Goal: Obtain resource: Download file/media

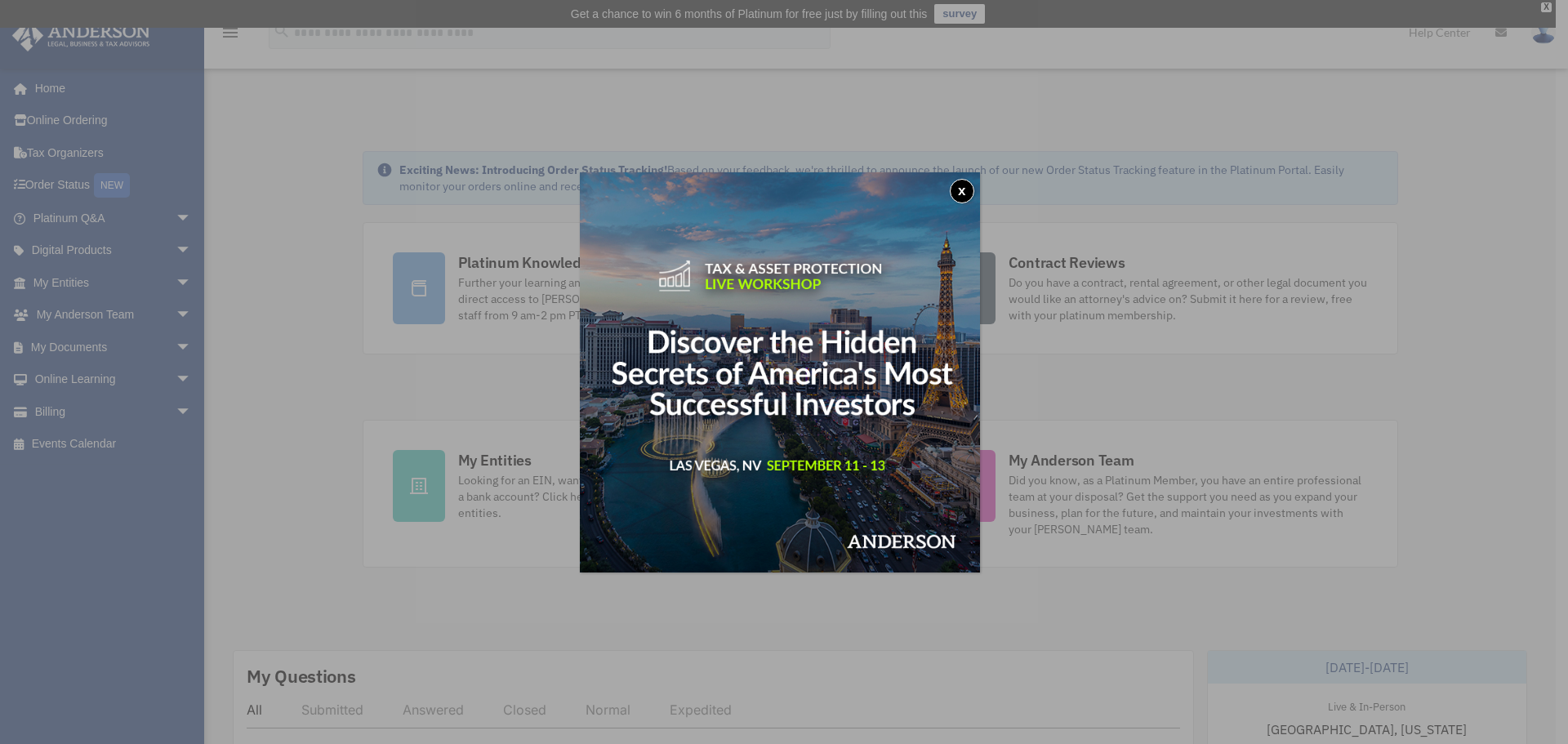
click at [966, 197] on button "x" at bounding box center [963, 191] width 24 height 24
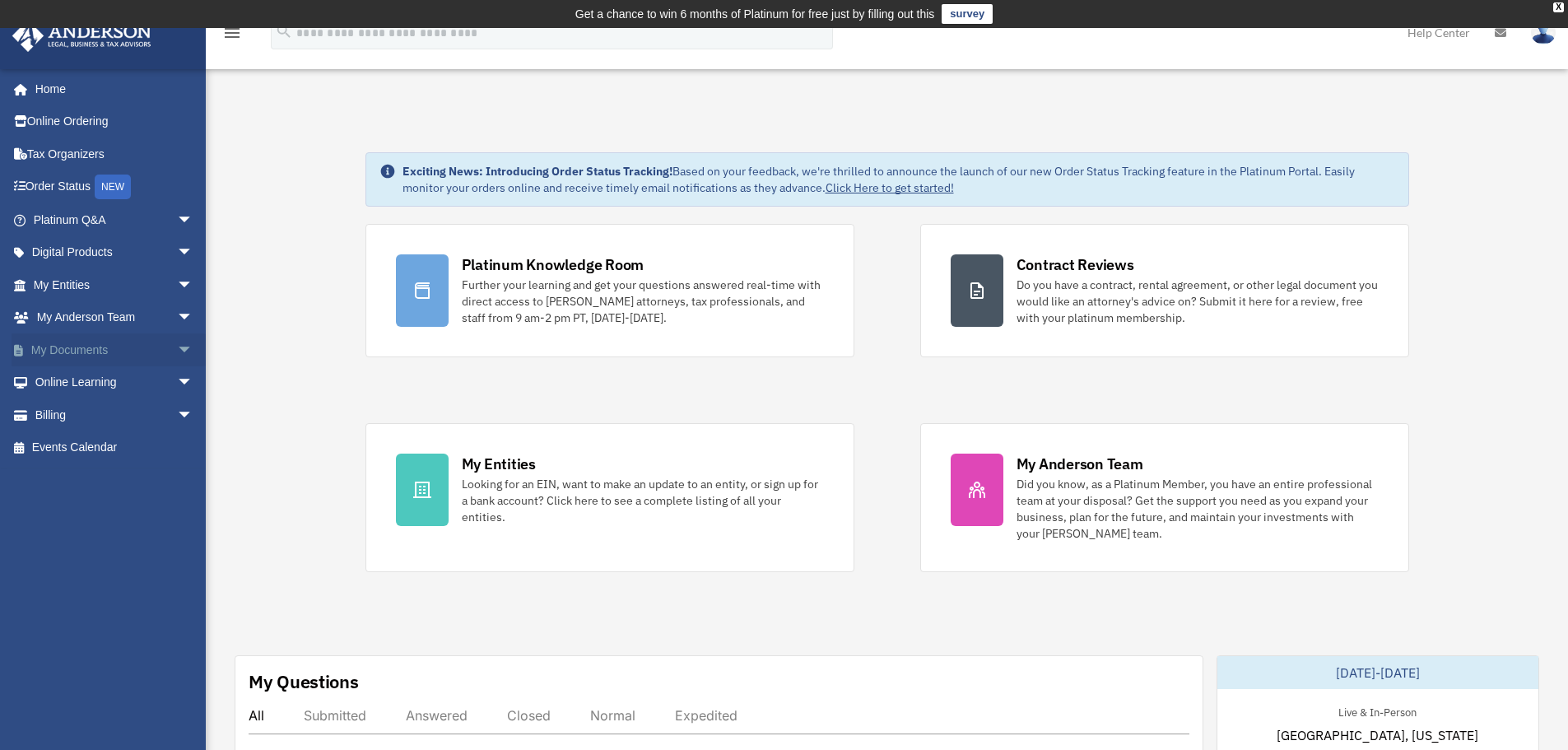
click at [85, 345] on link "My Documents arrow_drop_down" at bounding box center [114, 349] width 207 height 33
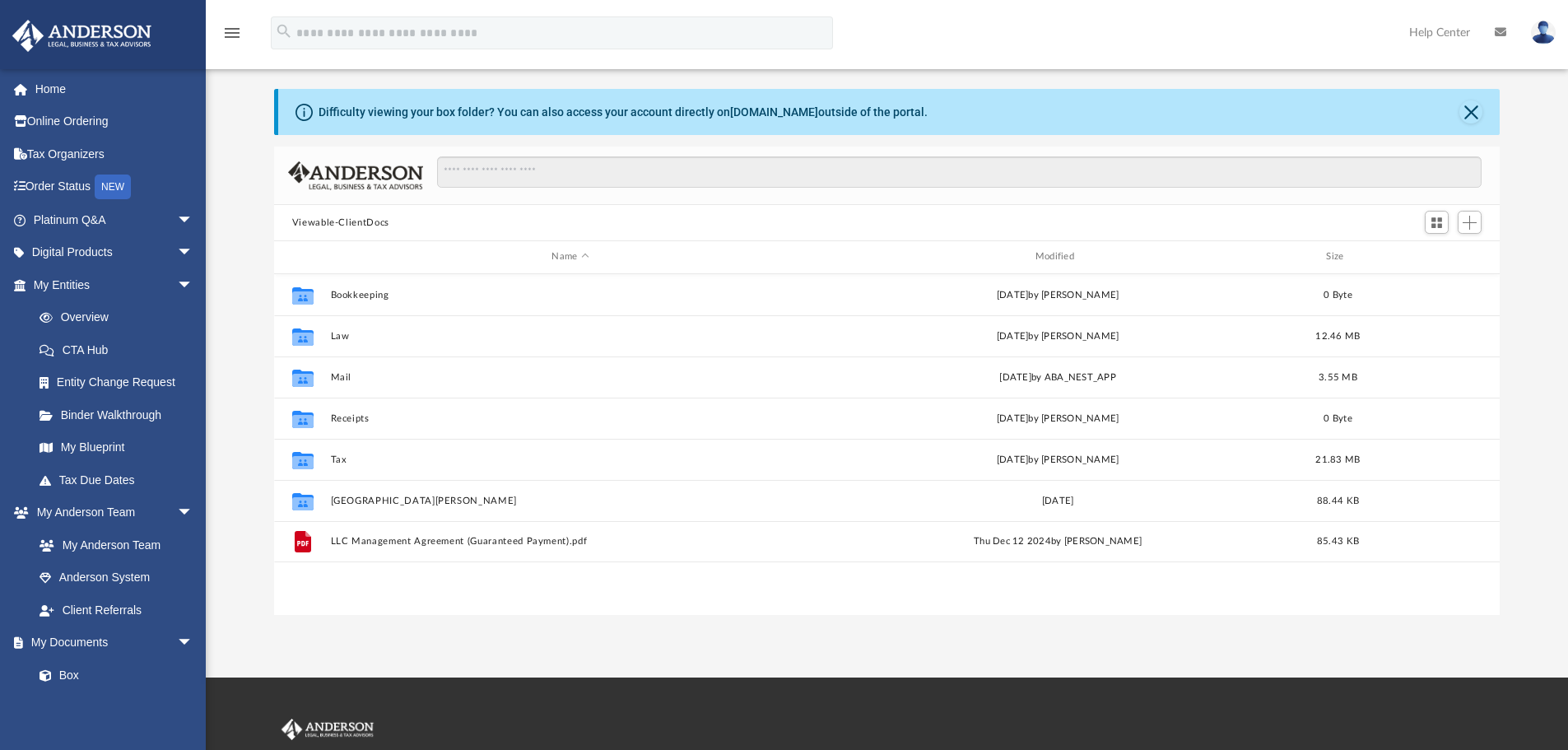
scroll to position [82, 0]
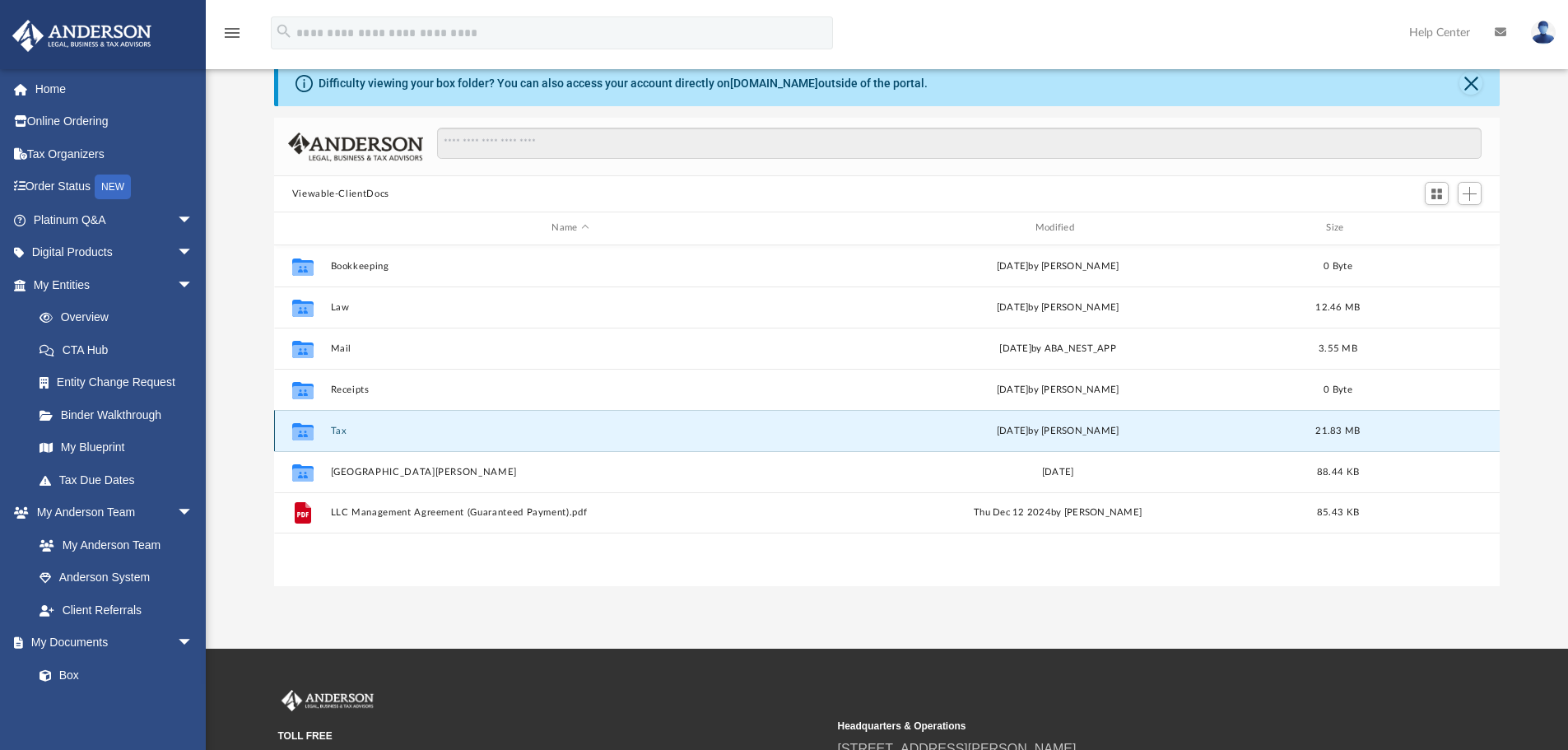
click at [343, 429] on button "Tax" at bounding box center [570, 431] width 480 height 10
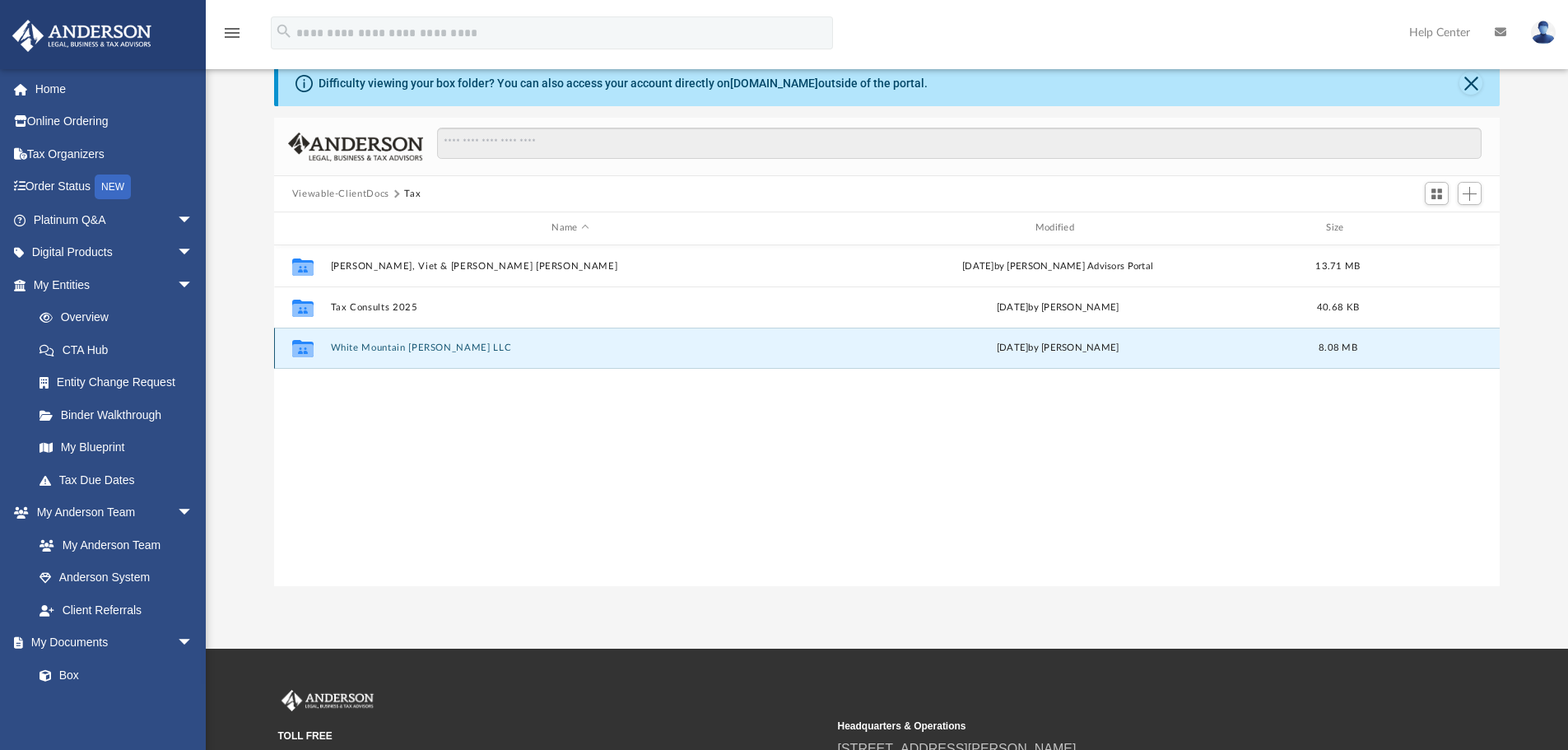
click at [397, 350] on button "White Mountain [PERSON_NAME] LLC" at bounding box center [570, 348] width 480 height 10
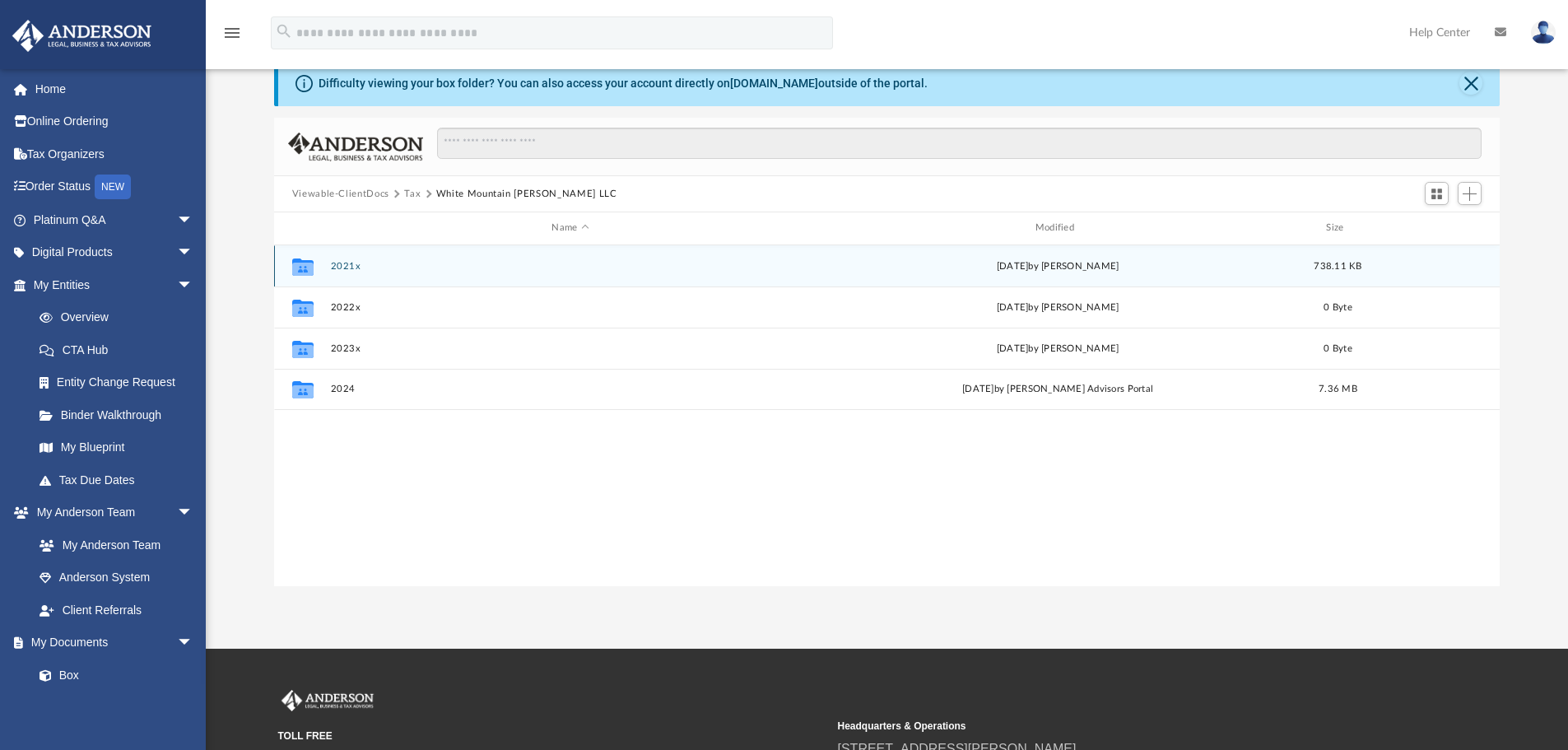
click at [440, 265] on button "2021x" at bounding box center [570, 265] width 480 height 10
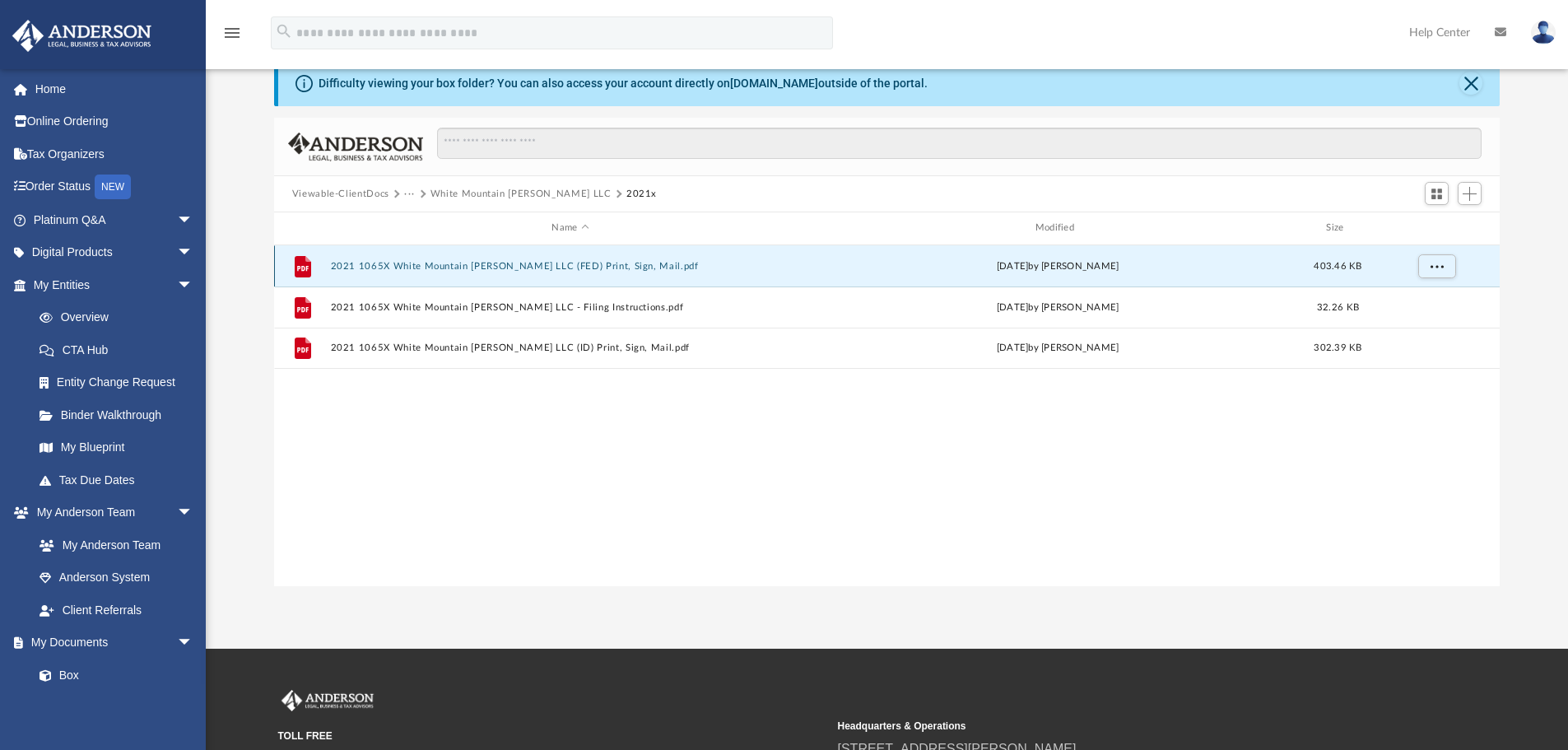
click at [435, 261] on button "2021 1065X White Mountain [PERSON_NAME] LLC (FED) Print, Sign, Mail.pdf" at bounding box center [570, 265] width 480 height 10
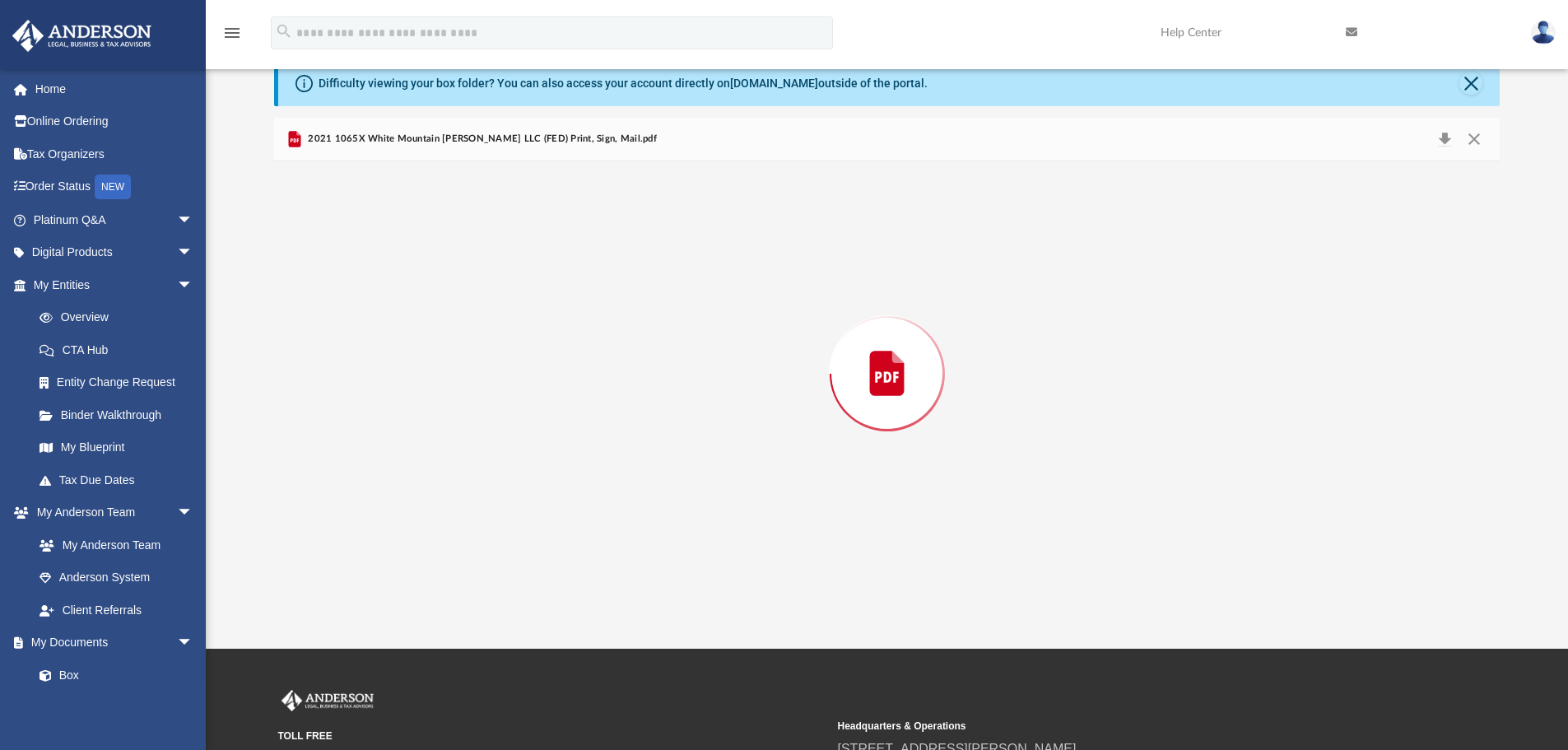
click at [435, 261] on div "Preview" at bounding box center [887, 374] width 1227 height 425
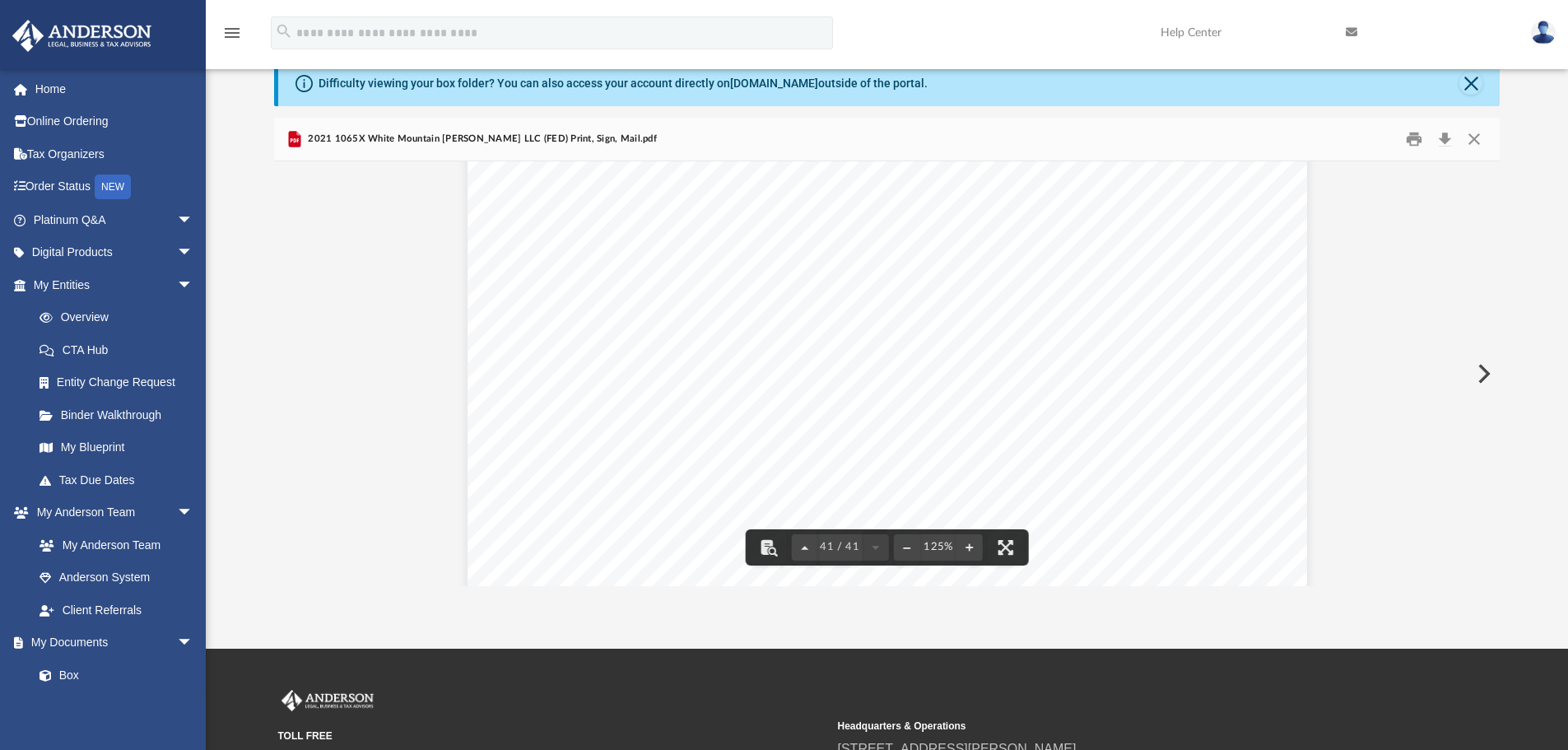
scroll to position [44317, 0]
click at [1481, 137] on button "Close" at bounding box center [1474, 139] width 29 height 26
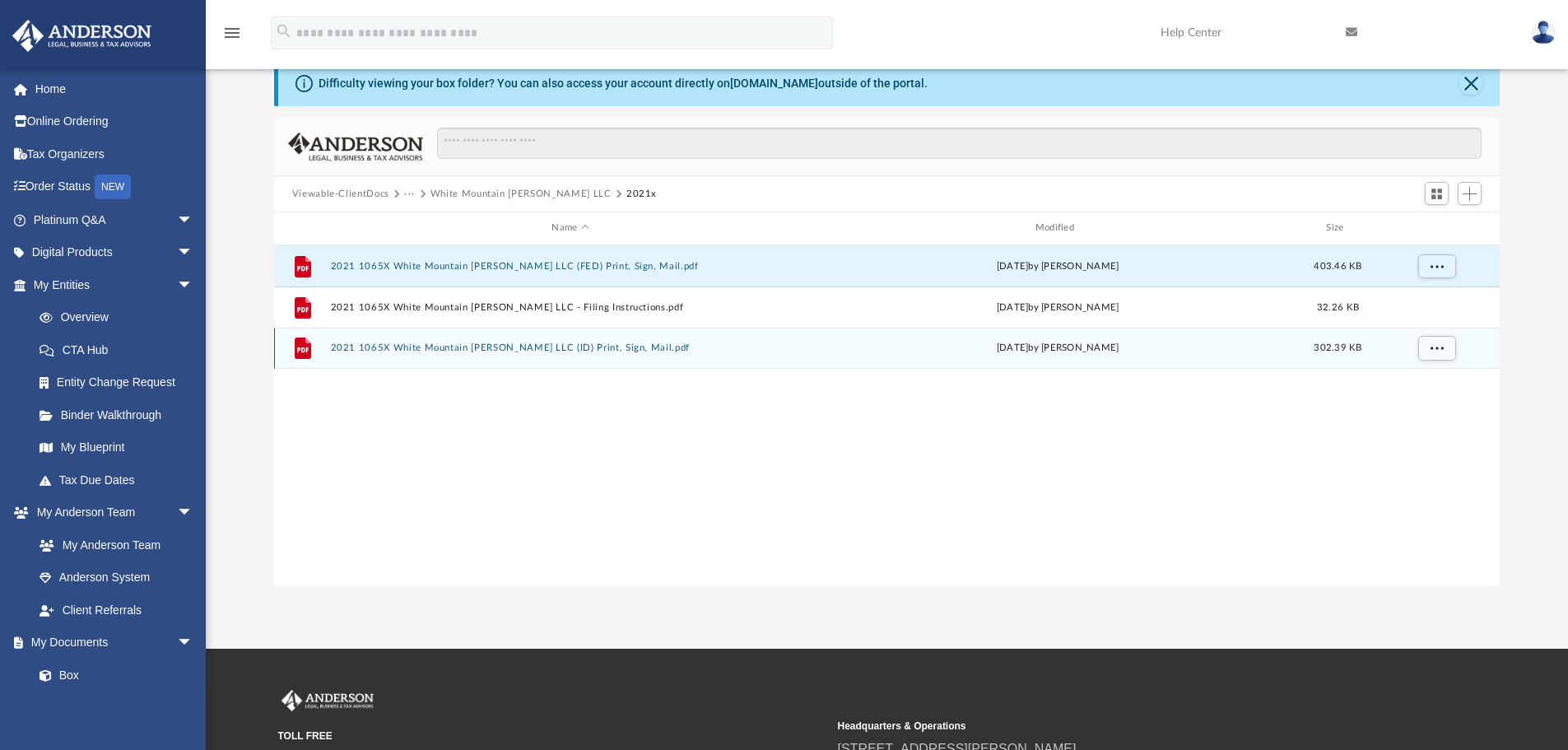
click at [432, 345] on button "2021 1065X White Mountain [PERSON_NAME] LLC (ID) Print, Sign, Mail.pdf" at bounding box center [570, 348] width 480 height 10
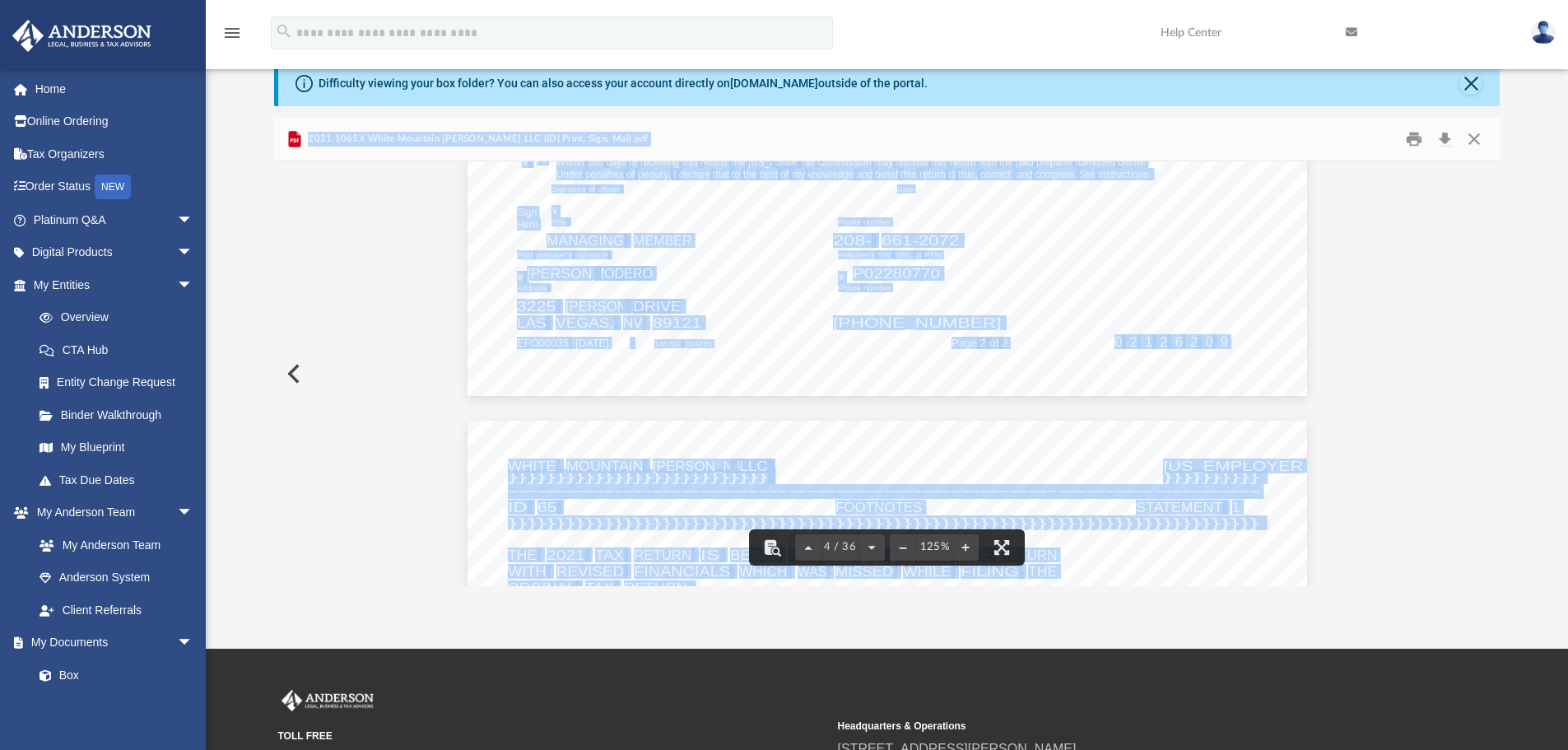
scroll to position [4281, 0]
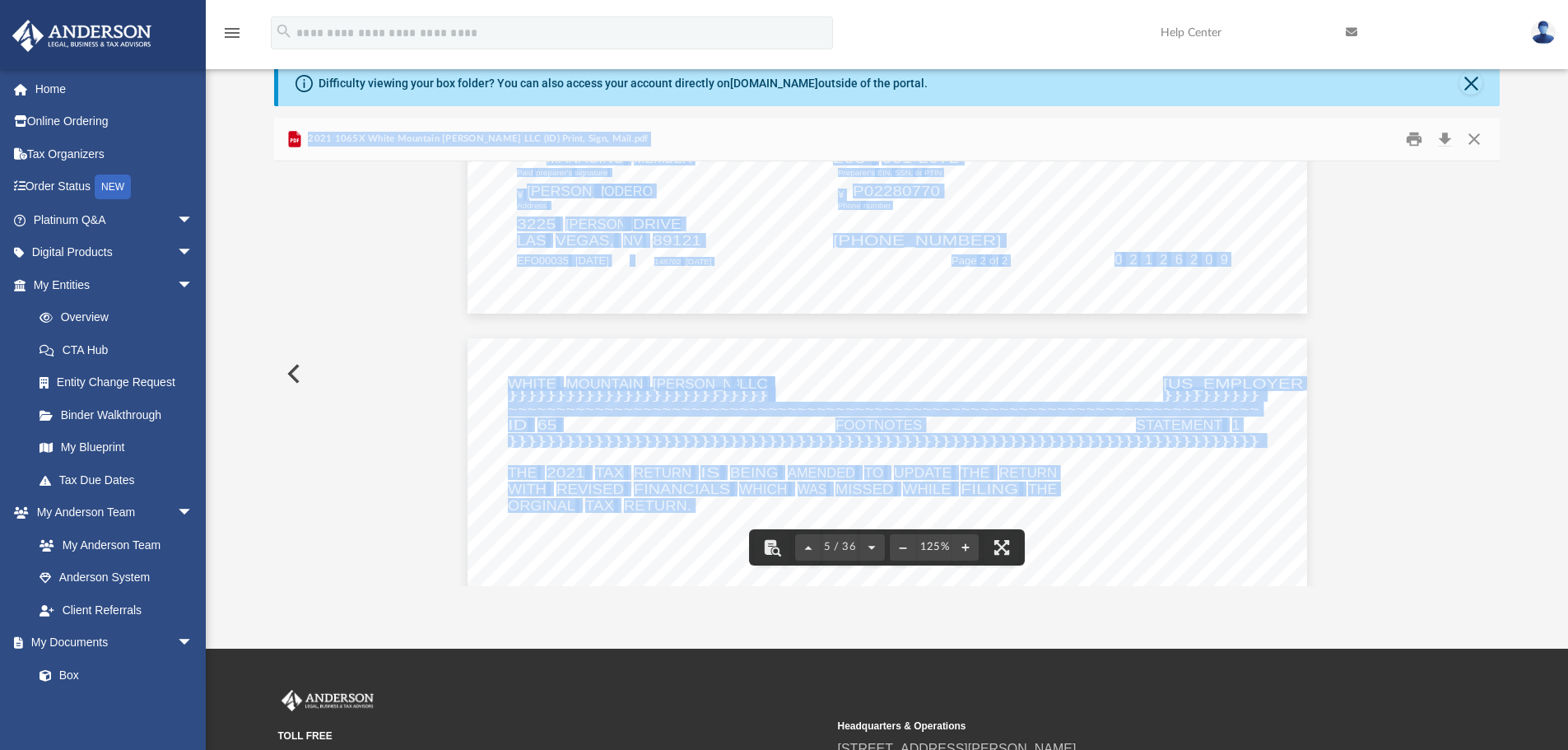
click at [753, 475] on span "BEING" at bounding box center [754, 472] width 48 height 13
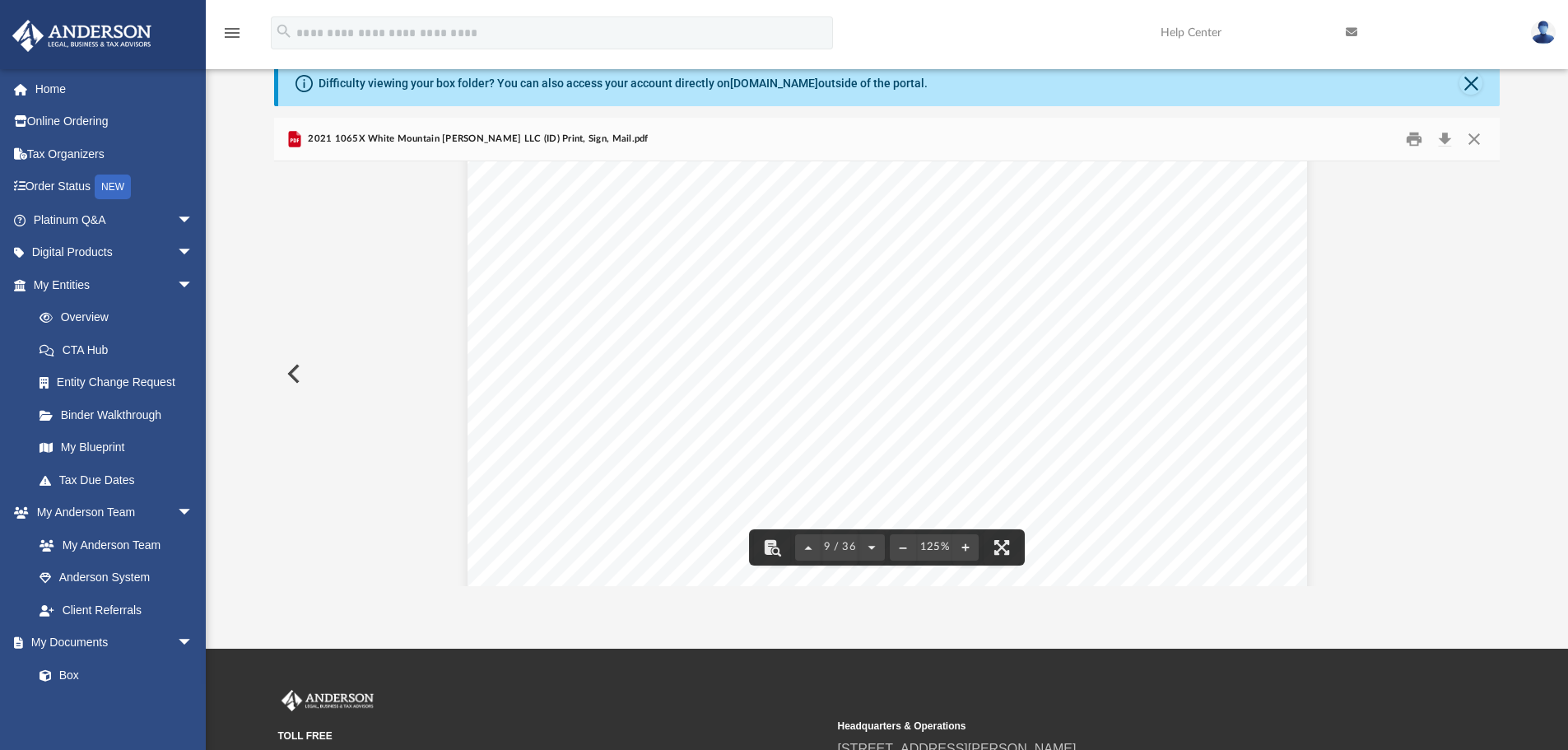
scroll to position [8726, 0]
click at [1464, 87] on button "Close" at bounding box center [1471, 83] width 23 height 23
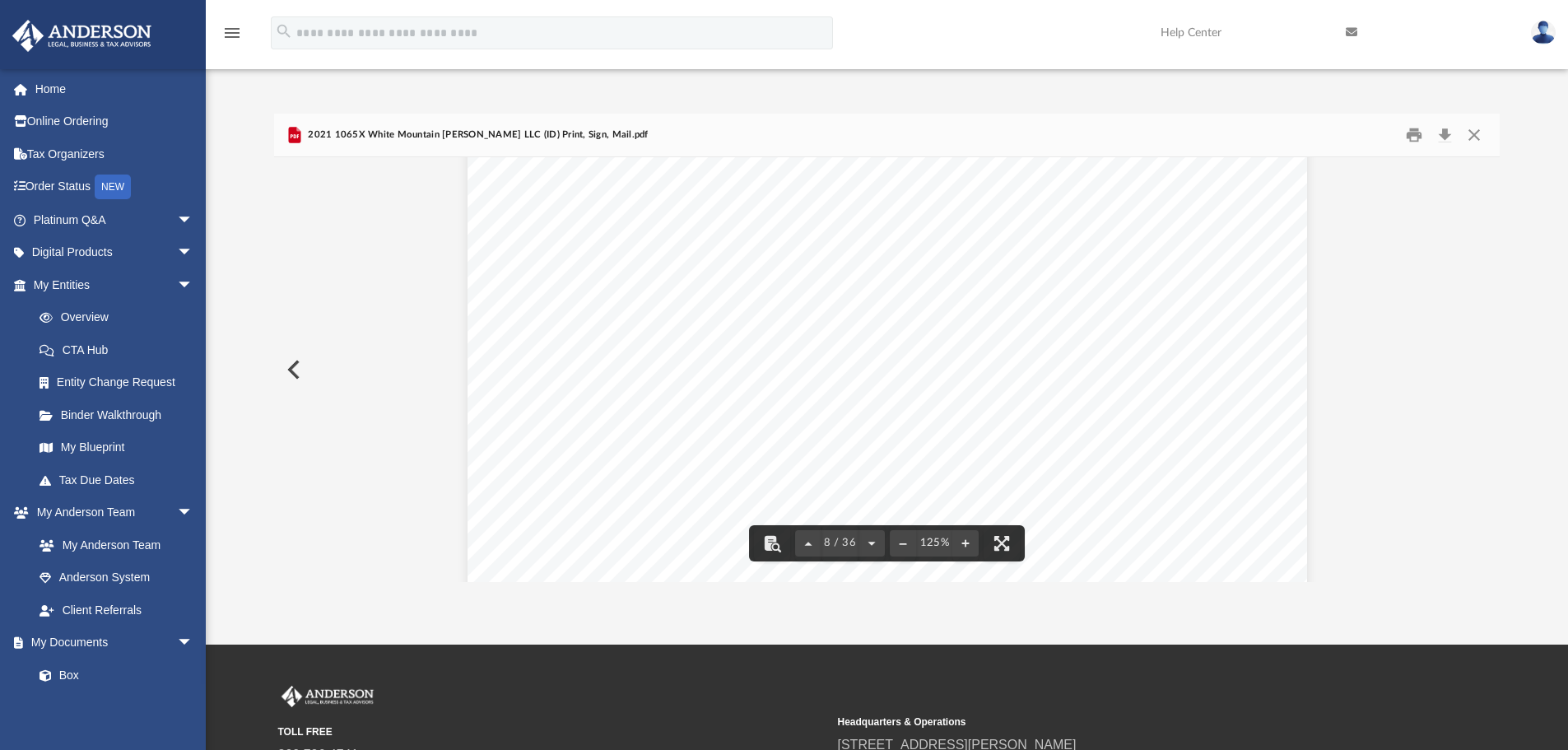
scroll to position [0, 0]
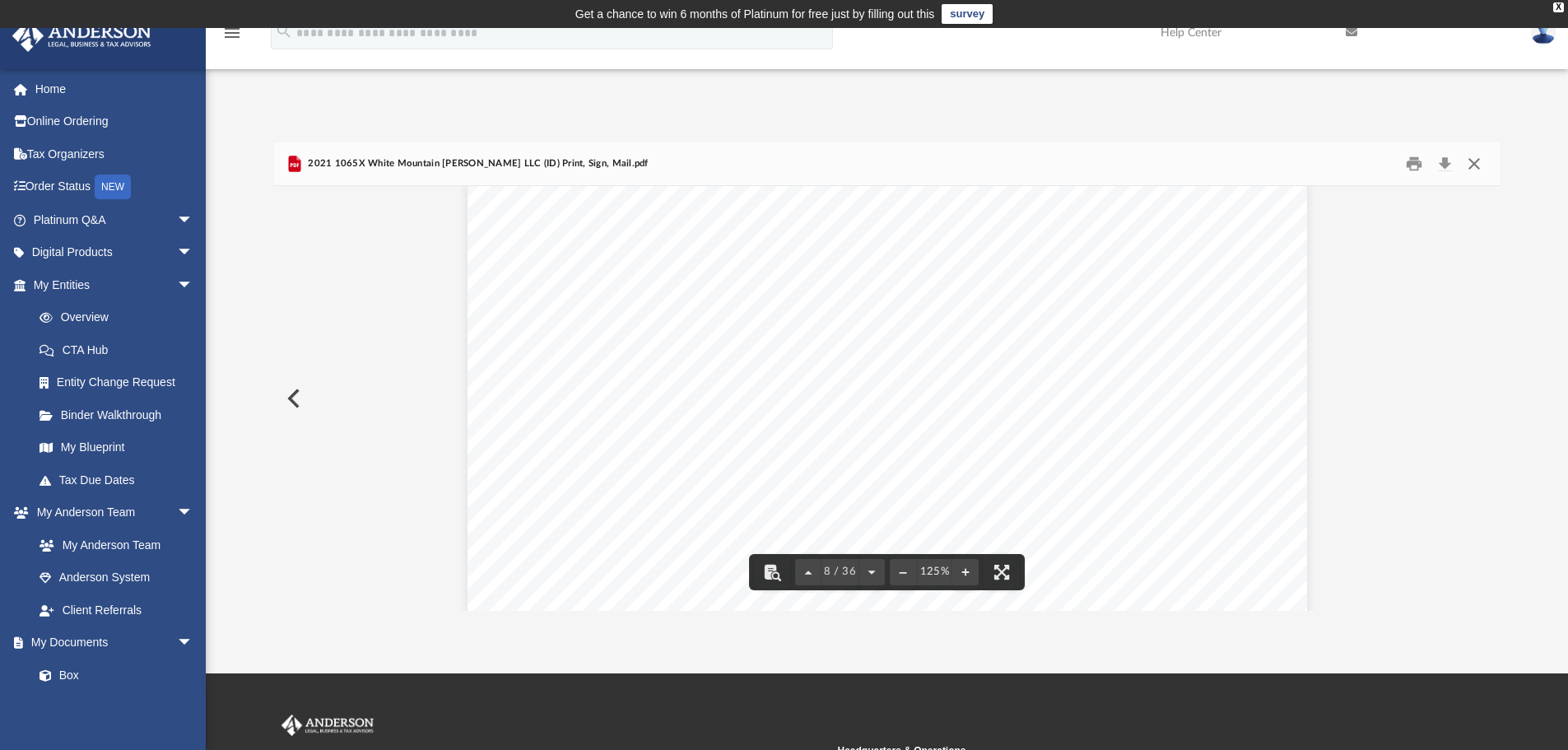
click at [1466, 160] on button "Close" at bounding box center [1474, 163] width 29 height 26
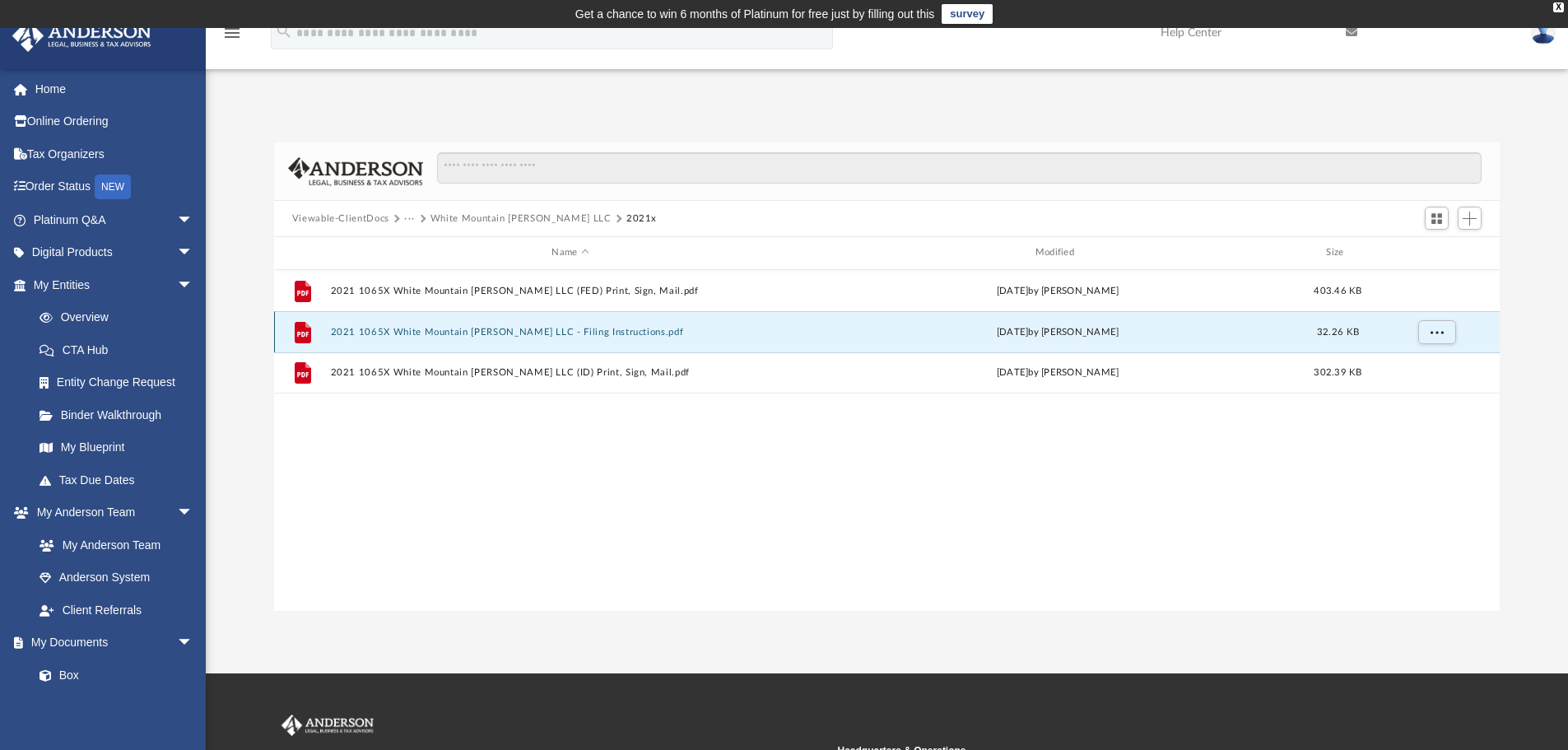
click at [437, 332] on button "2021 1065X White Mountain [PERSON_NAME] LLC - Filing Instructions.pdf" at bounding box center [570, 332] width 480 height 10
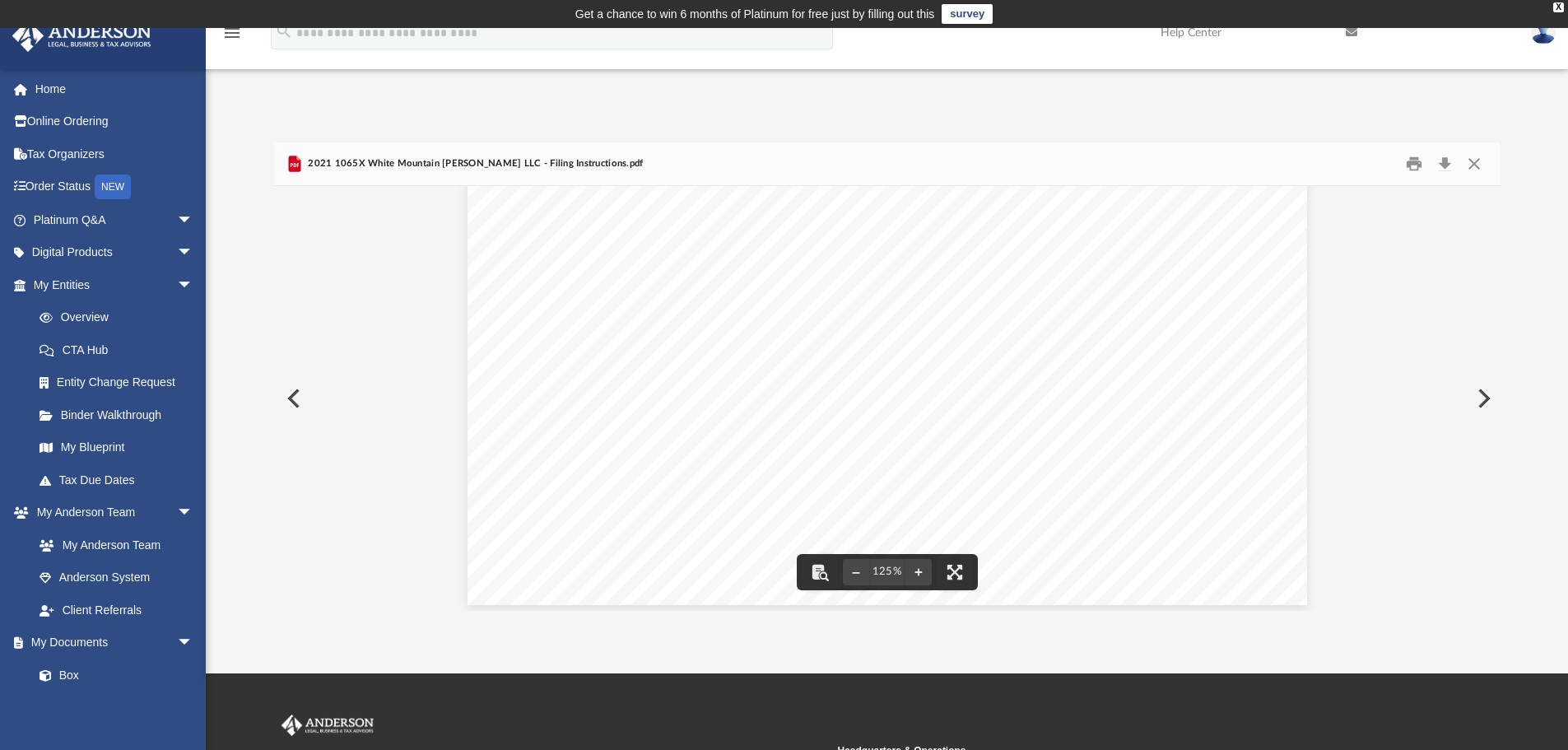
scroll to position [687, 0]
click at [1474, 163] on button "Close" at bounding box center [1474, 163] width 29 height 26
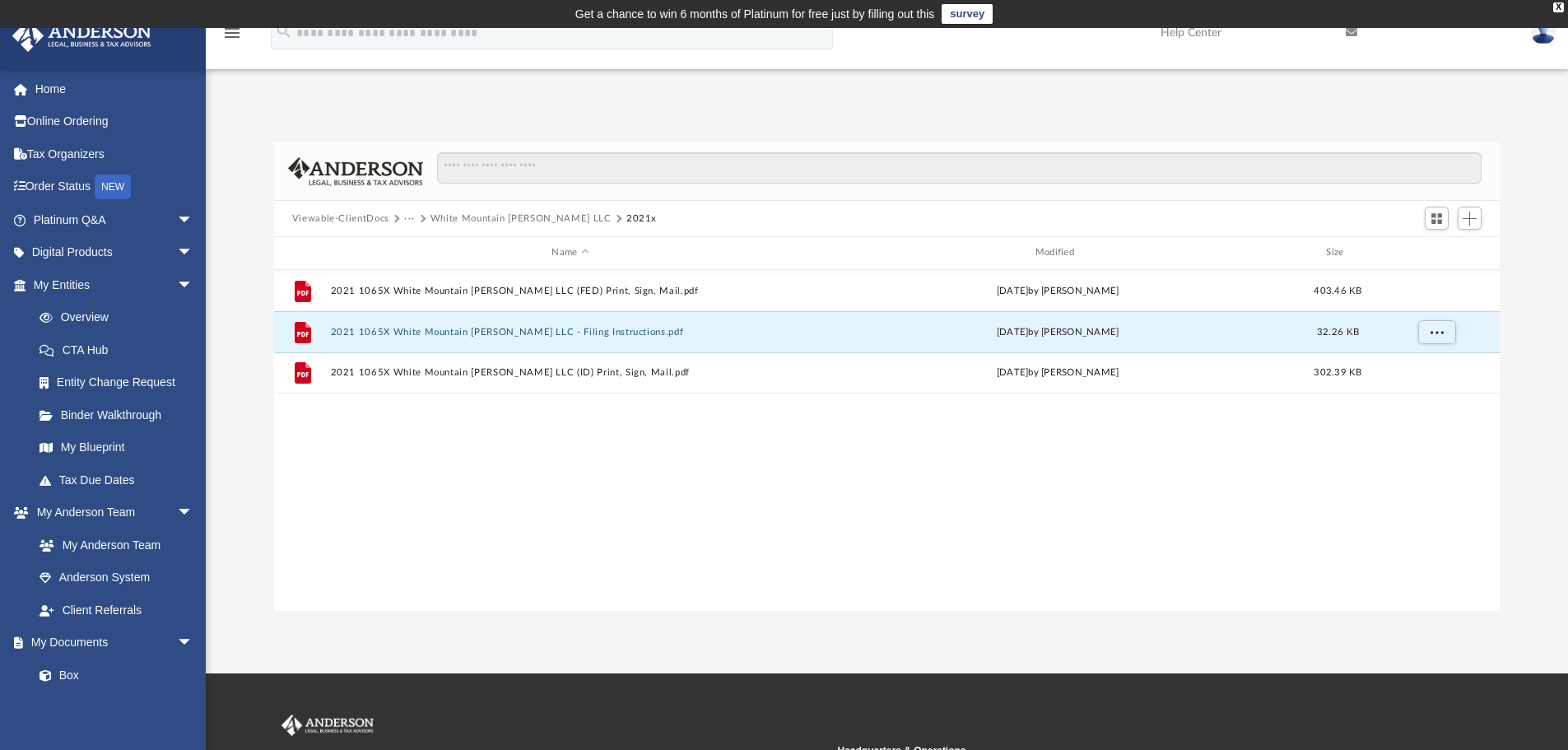
click at [471, 213] on button "White Mountain [PERSON_NAME] LLC" at bounding box center [521, 219] width 181 height 15
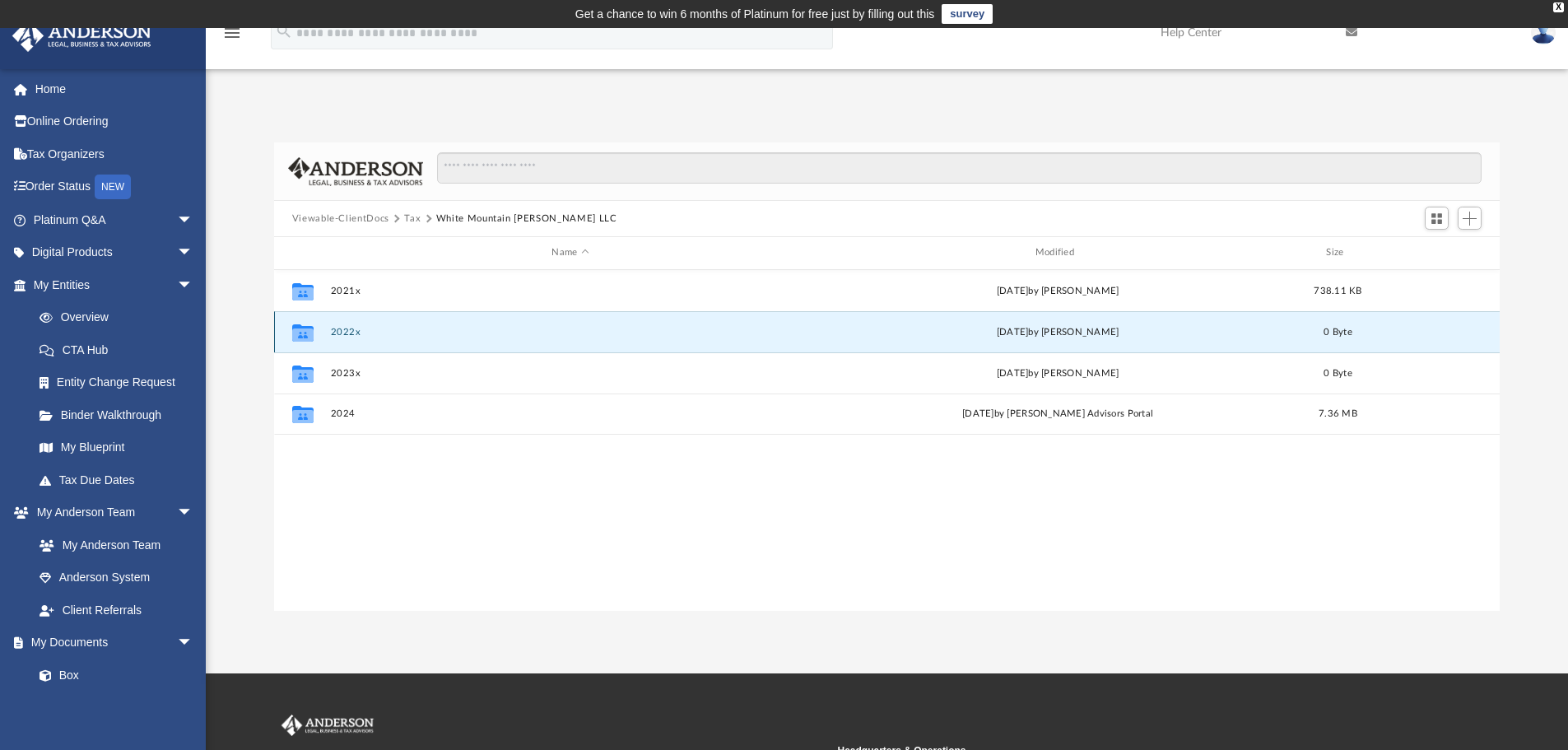
click at [343, 332] on button "2022x" at bounding box center [570, 332] width 480 height 10
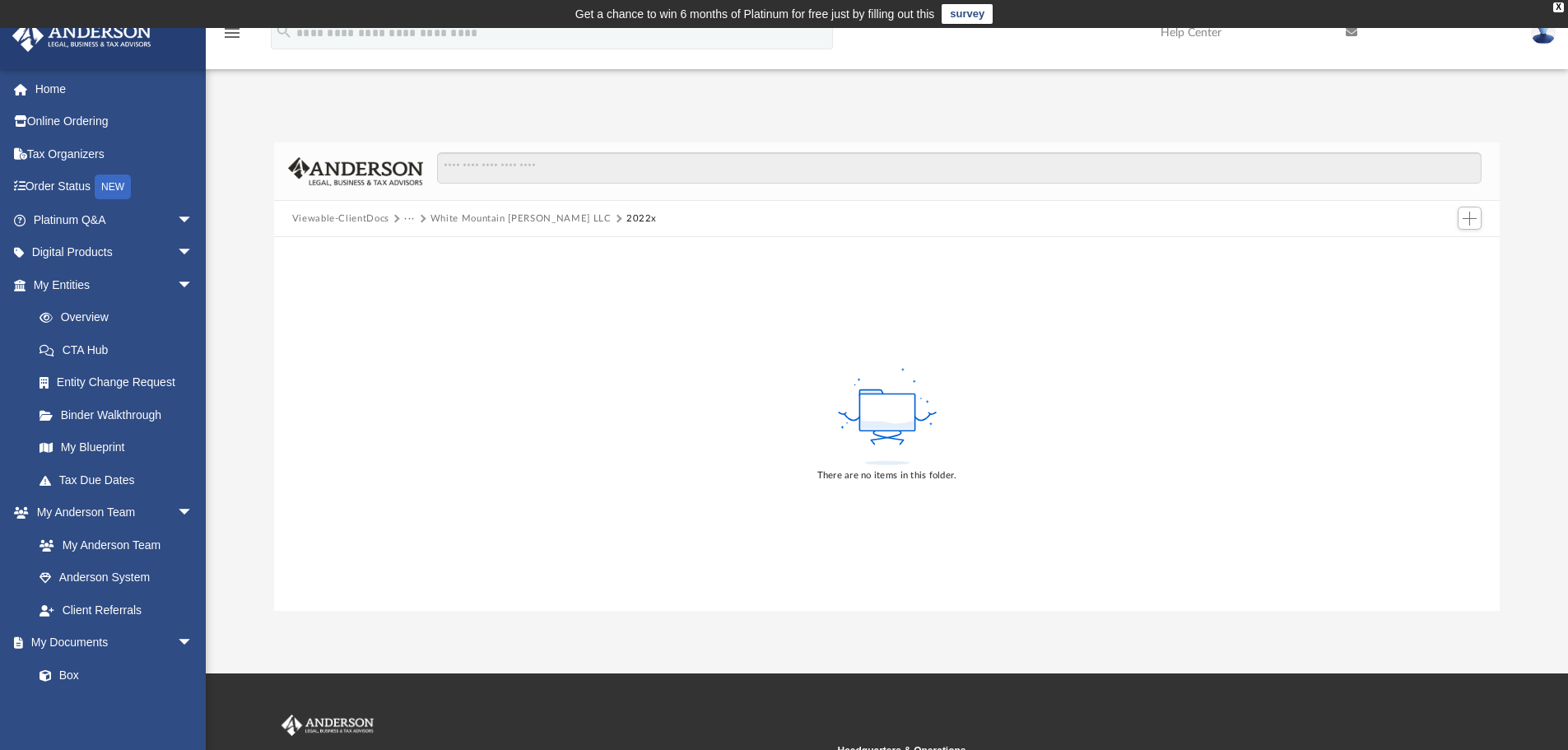
click at [535, 221] on button "White Mountain [PERSON_NAME] LLC" at bounding box center [521, 219] width 181 height 15
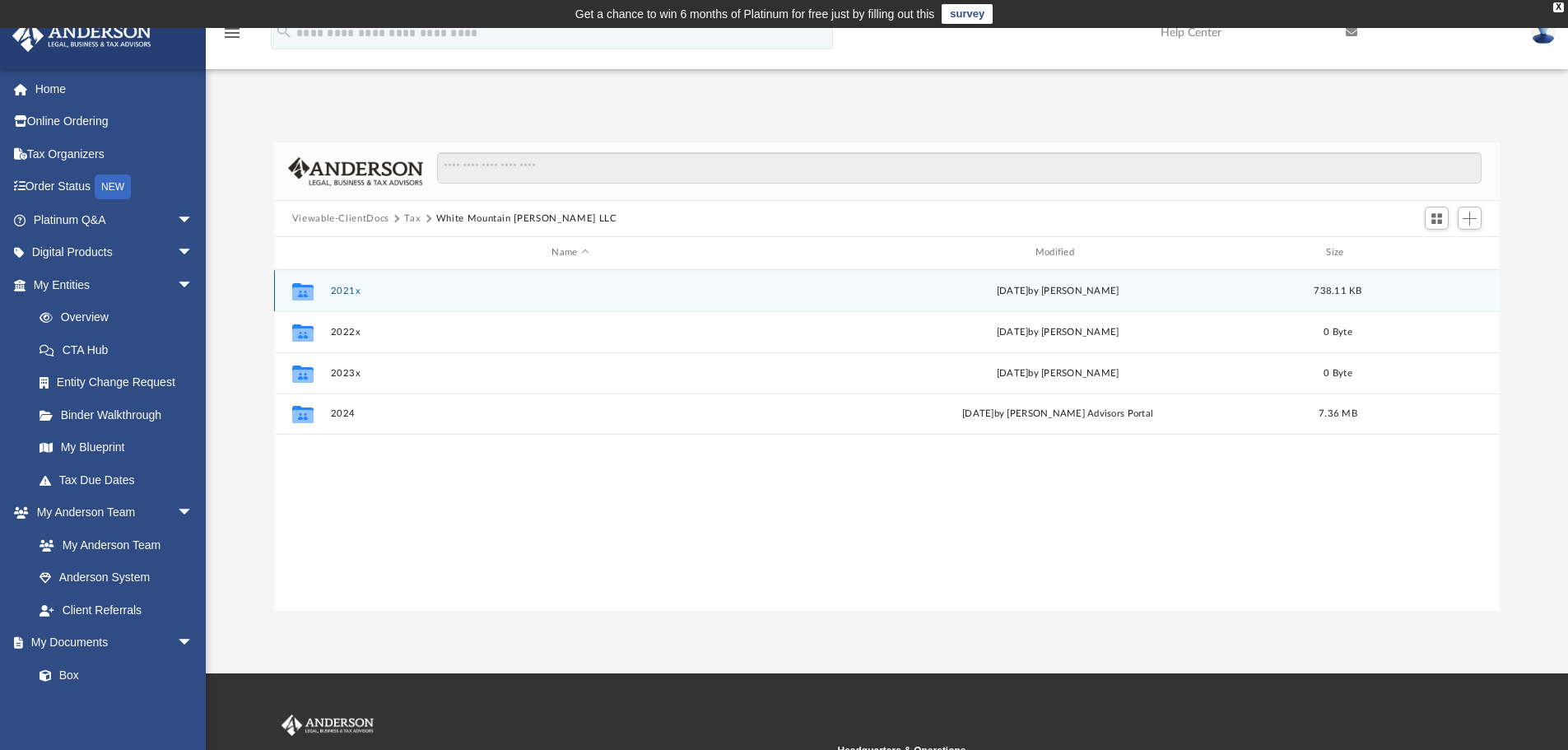
scroll to position [362, 1214]
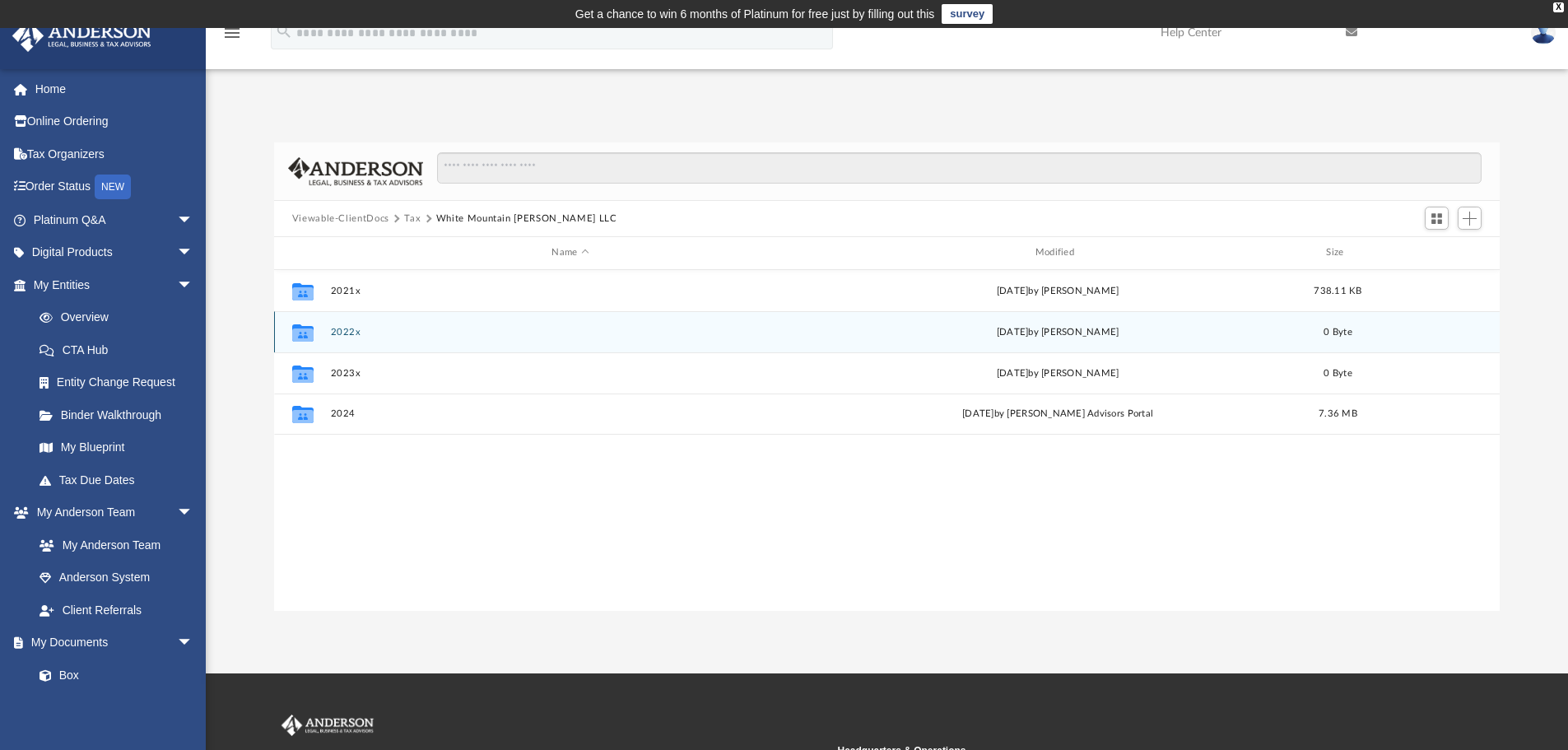
click at [347, 329] on button "2022x" at bounding box center [570, 332] width 480 height 10
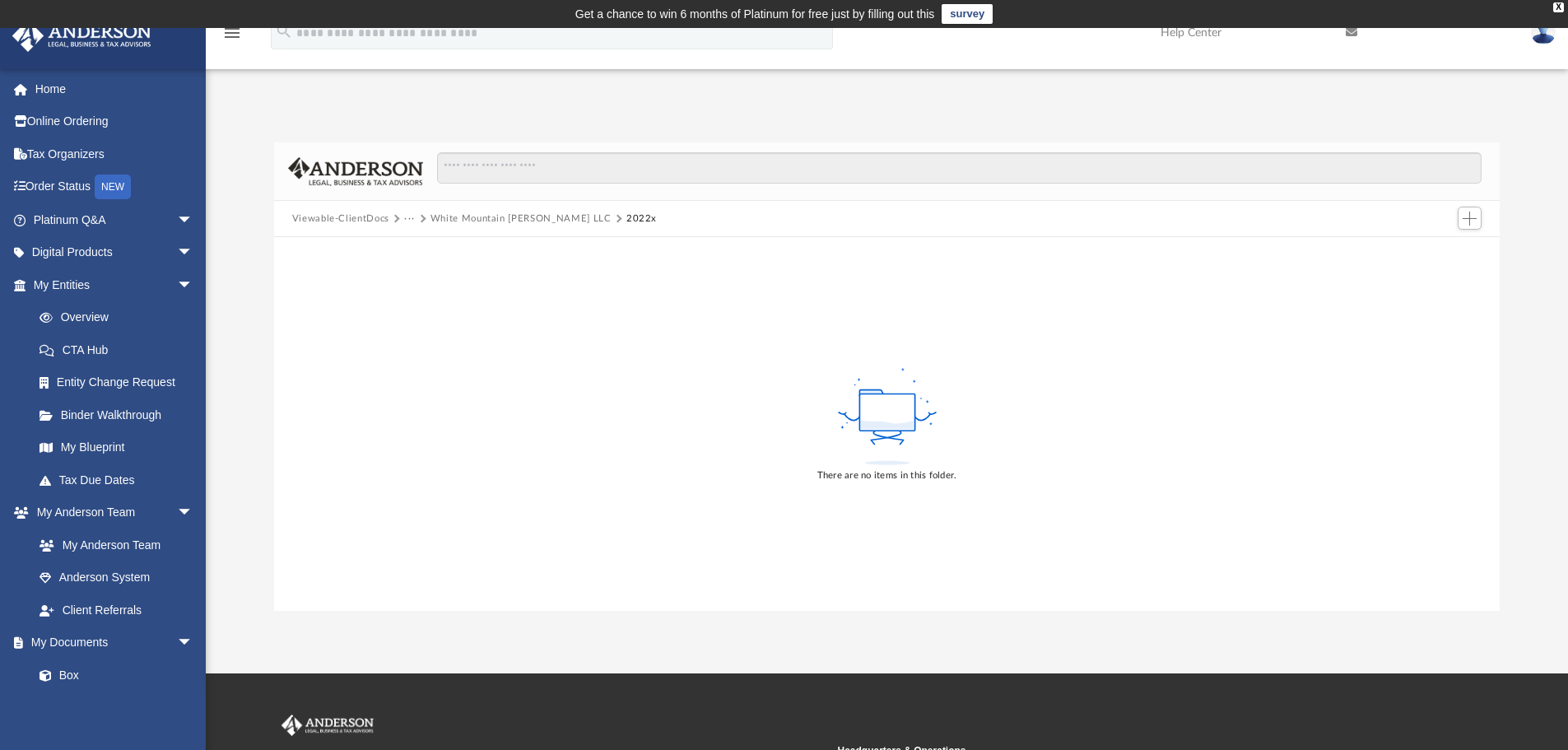
click at [494, 230] on div "Viewable-ClientDocs ··· White Mountain [PERSON_NAME] LLC 2022x" at bounding box center [887, 219] width 1227 height 36
click at [493, 216] on button "White Mountain [PERSON_NAME] LLC" at bounding box center [521, 219] width 181 height 15
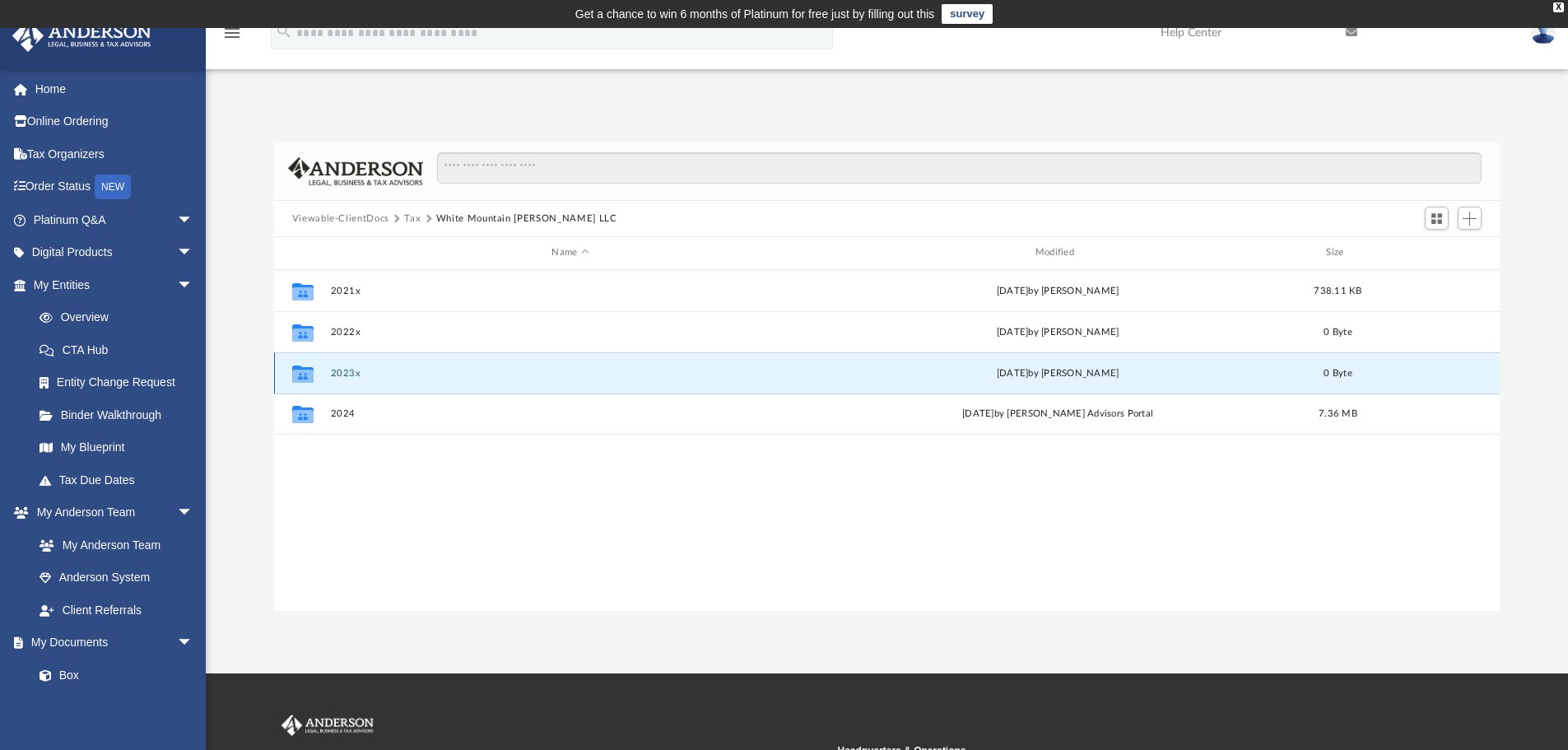
click at [343, 373] on button "2023x" at bounding box center [570, 373] width 480 height 10
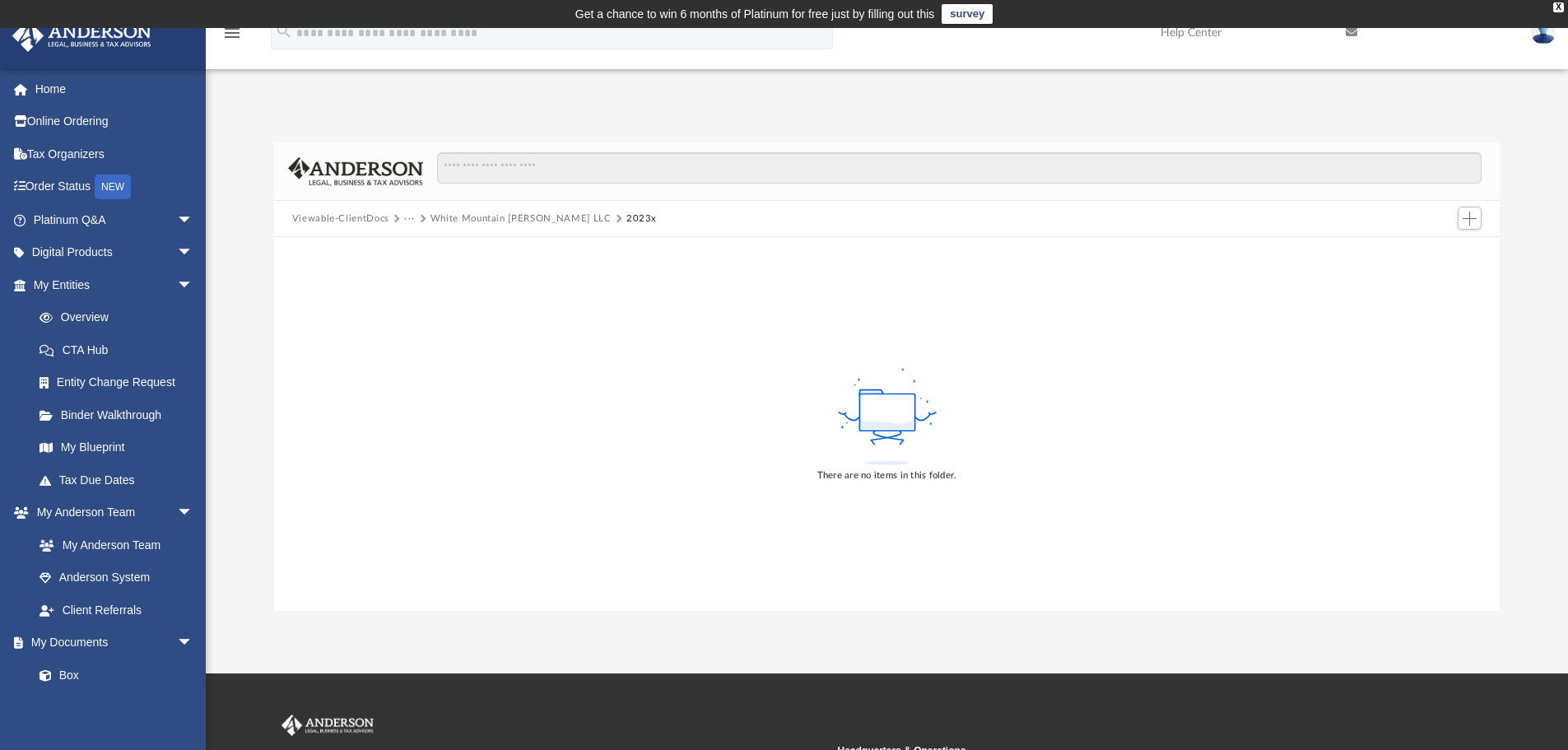
click at [489, 207] on div "Viewable-ClientDocs ··· White Mountain [PERSON_NAME] LLC 2023x" at bounding box center [887, 219] width 1227 height 36
click at [490, 213] on button "White Mountain [PERSON_NAME] LLC" at bounding box center [521, 219] width 181 height 15
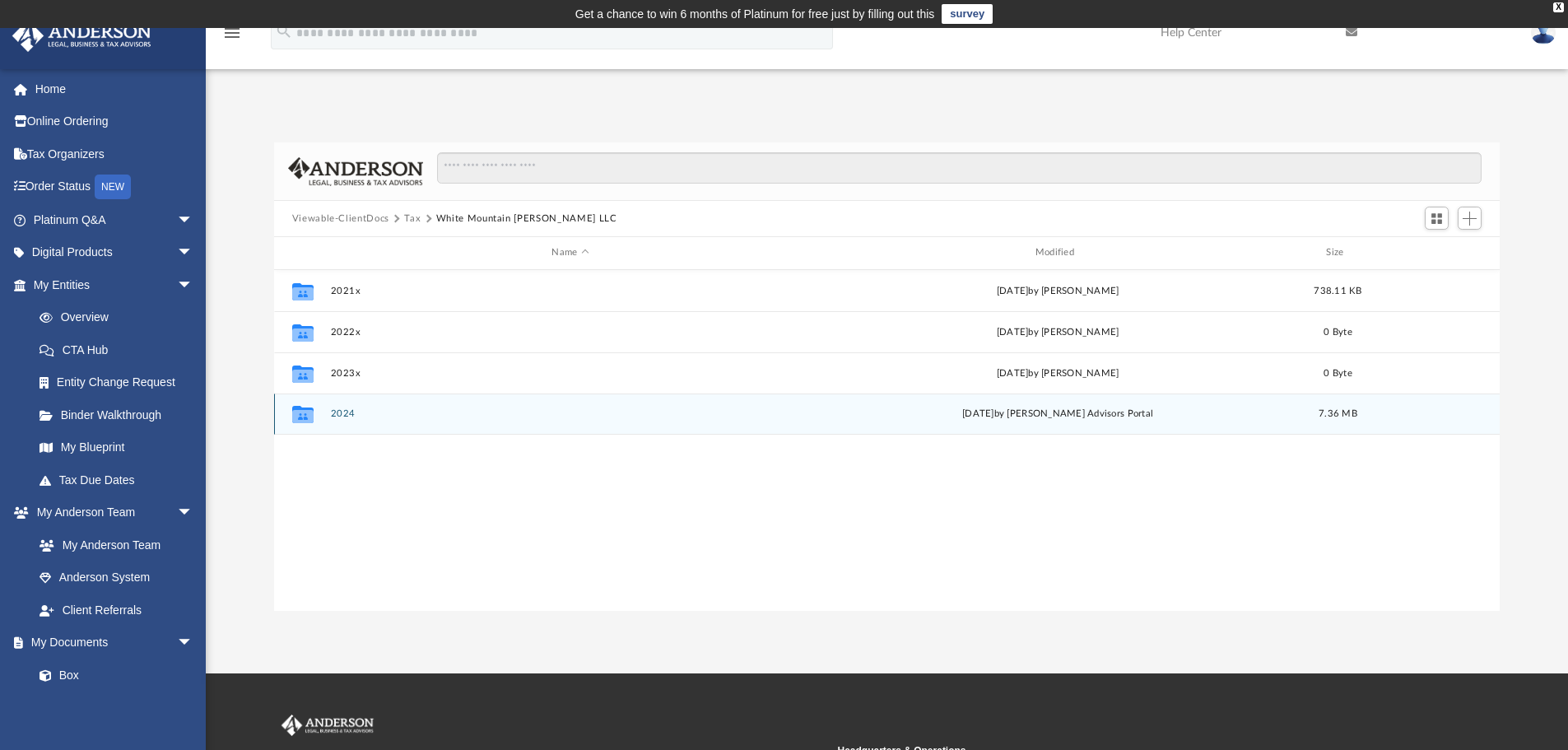
click at [334, 409] on button "2024" at bounding box center [570, 413] width 480 height 10
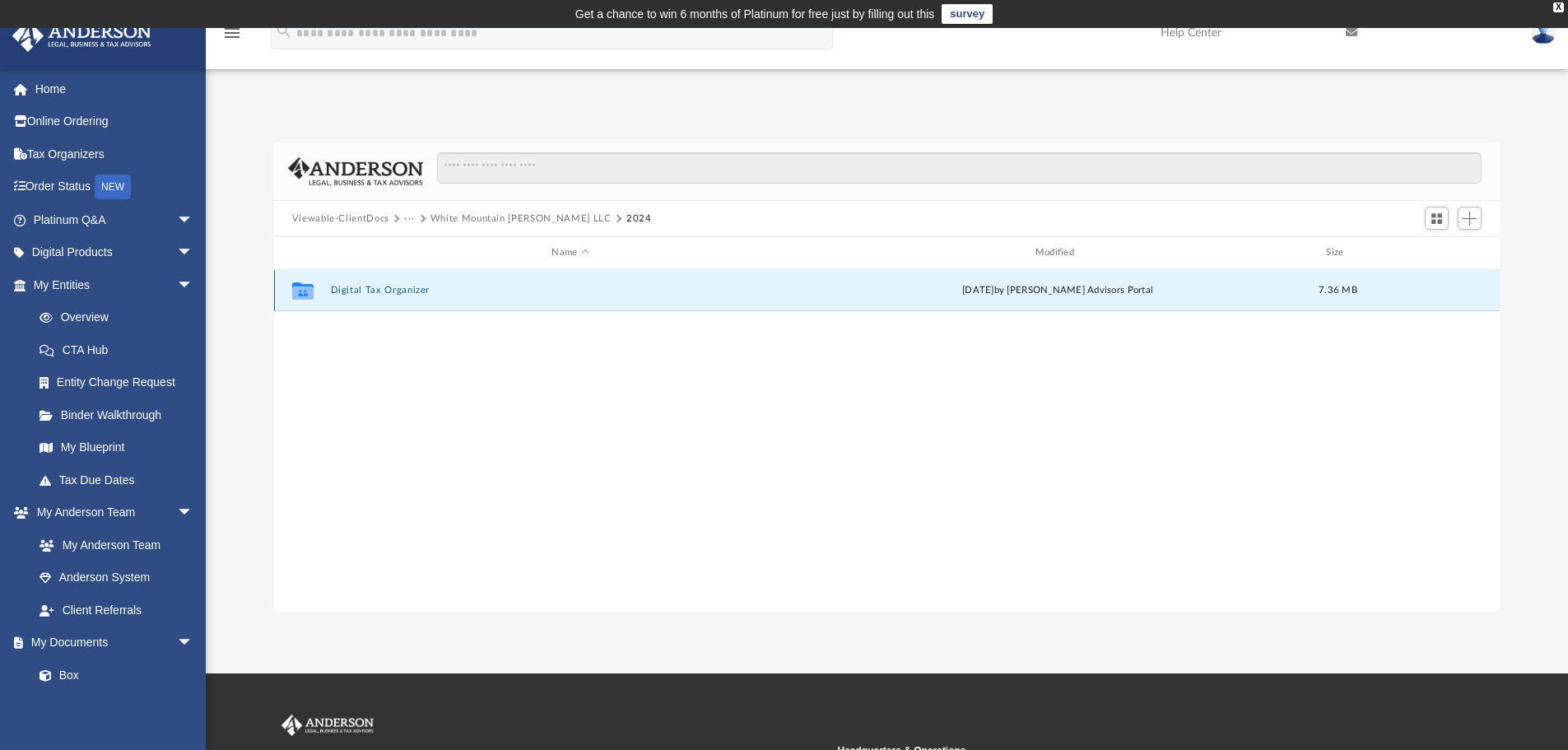
click at [398, 292] on button "Digital Tax Organizer" at bounding box center [570, 290] width 480 height 10
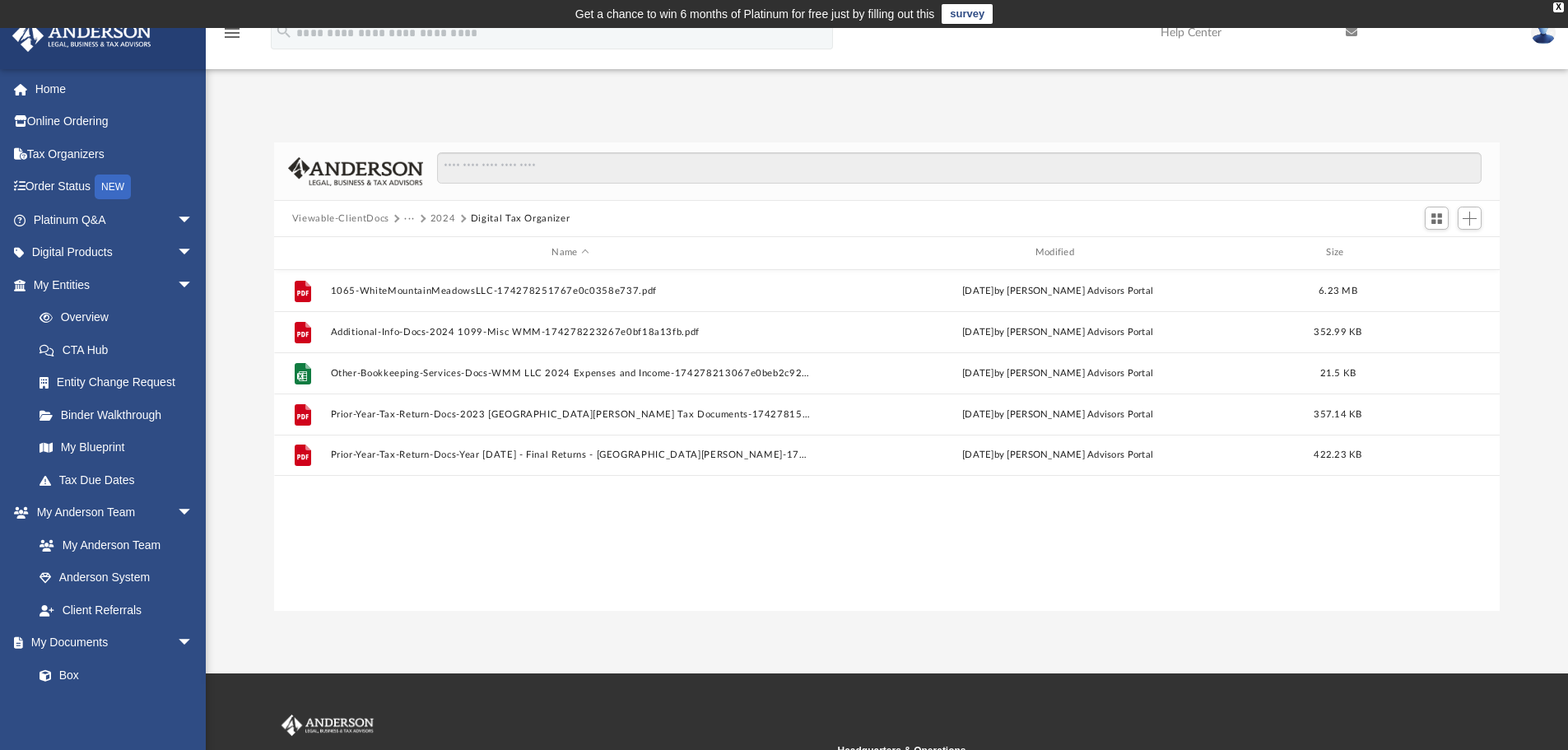
click at [364, 213] on button "Viewable-ClientDocs" at bounding box center [340, 219] width 97 height 15
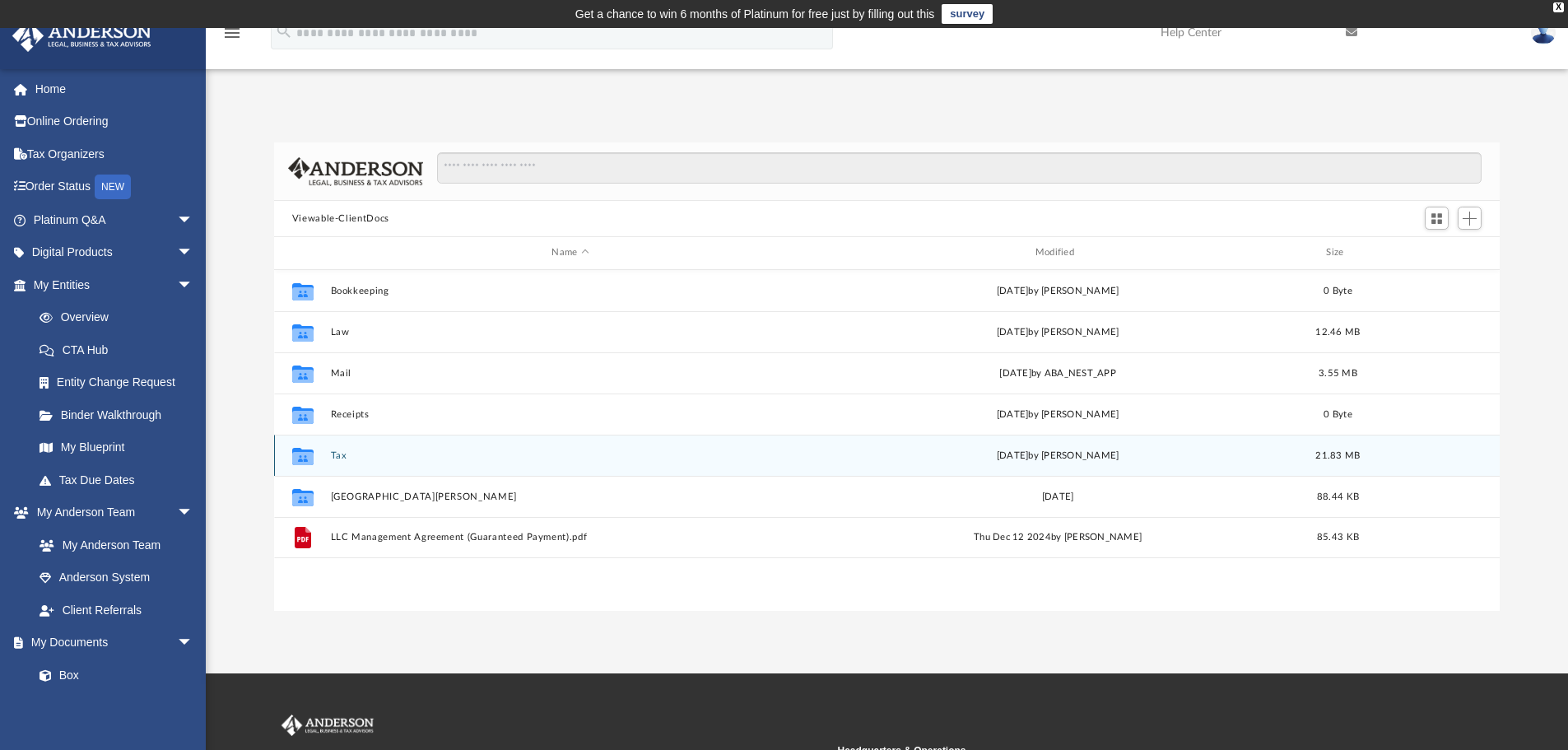
click at [350, 458] on button "Tax" at bounding box center [570, 455] width 480 height 10
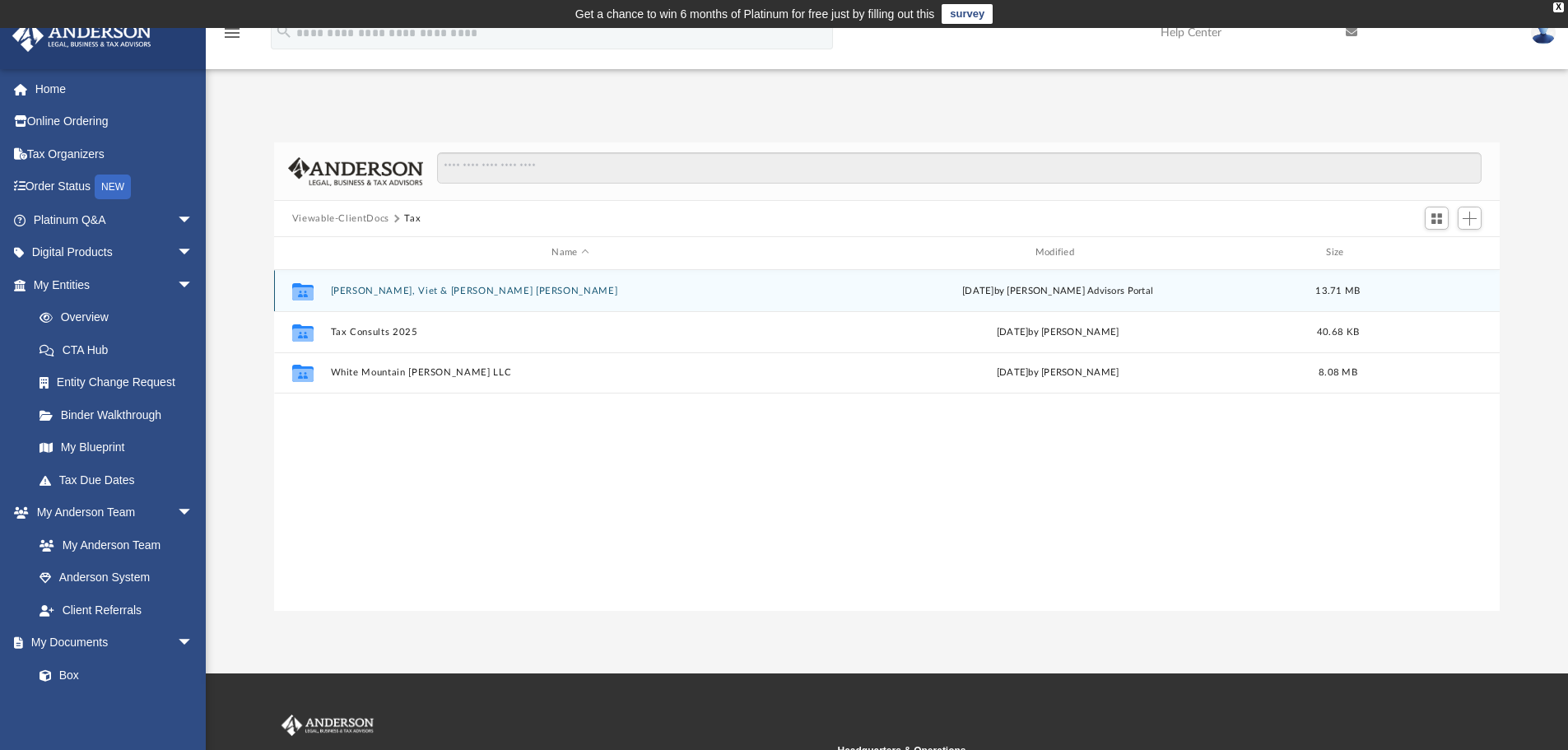
click at [382, 283] on div "Collaborated [PERSON_NAME], [PERSON_NAME] & [PERSON_NAME] [PERSON_NAME] [DATE] …" at bounding box center [887, 291] width 1227 height 42
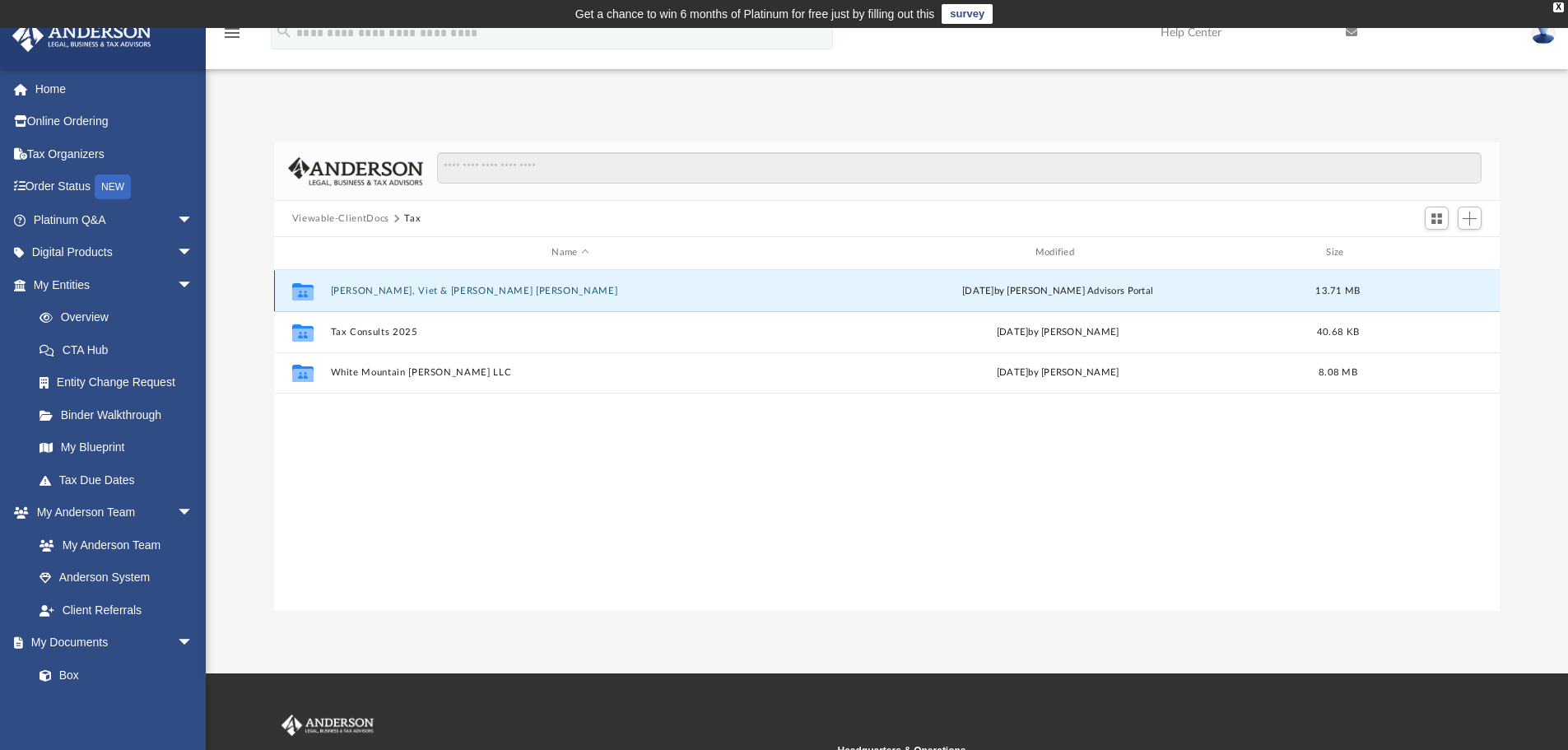
click at [387, 291] on button "[PERSON_NAME], Viet & [PERSON_NAME] [PERSON_NAME]" at bounding box center [570, 290] width 480 height 10
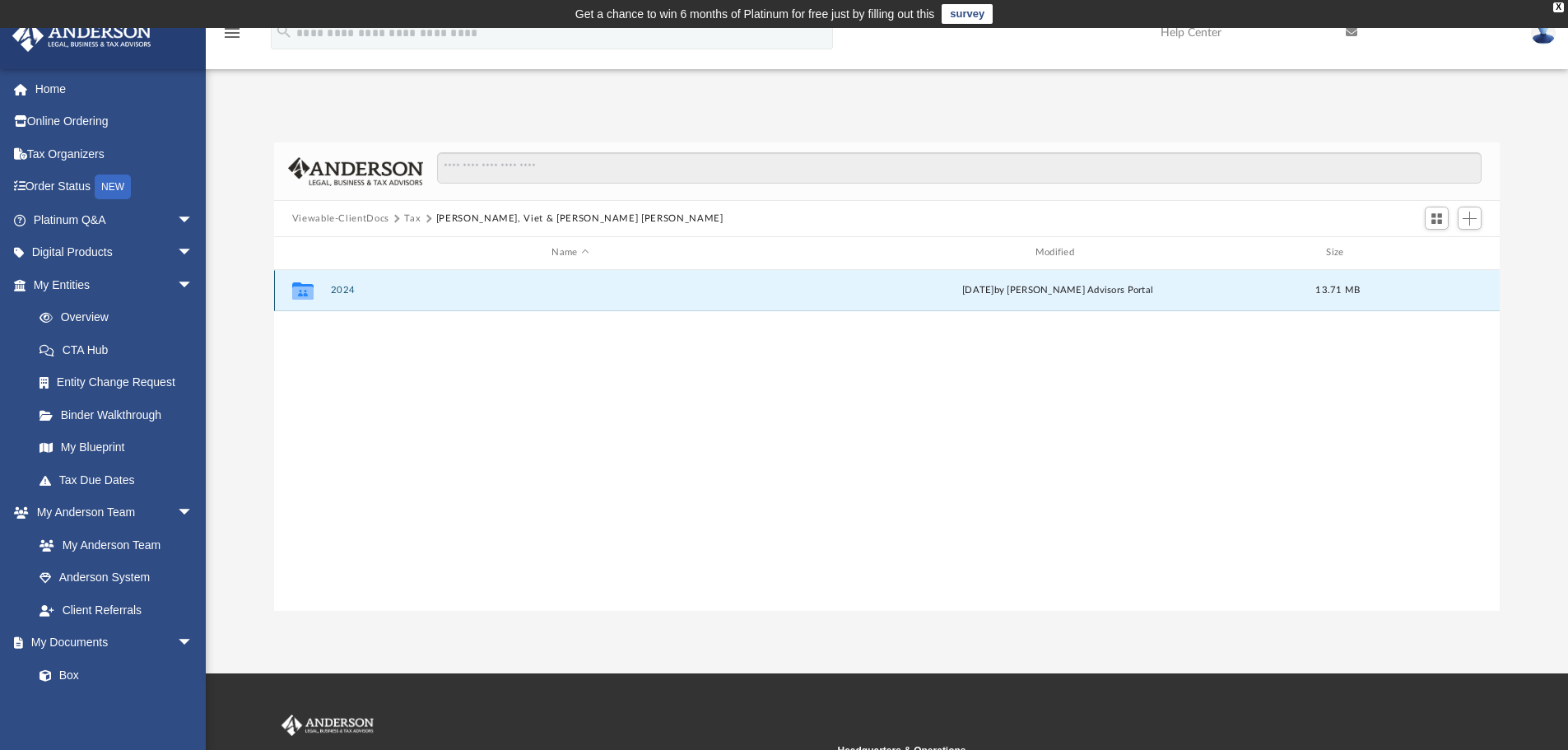
click at [341, 286] on button "2024" at bounding box center [570, 290] width 480 height 10
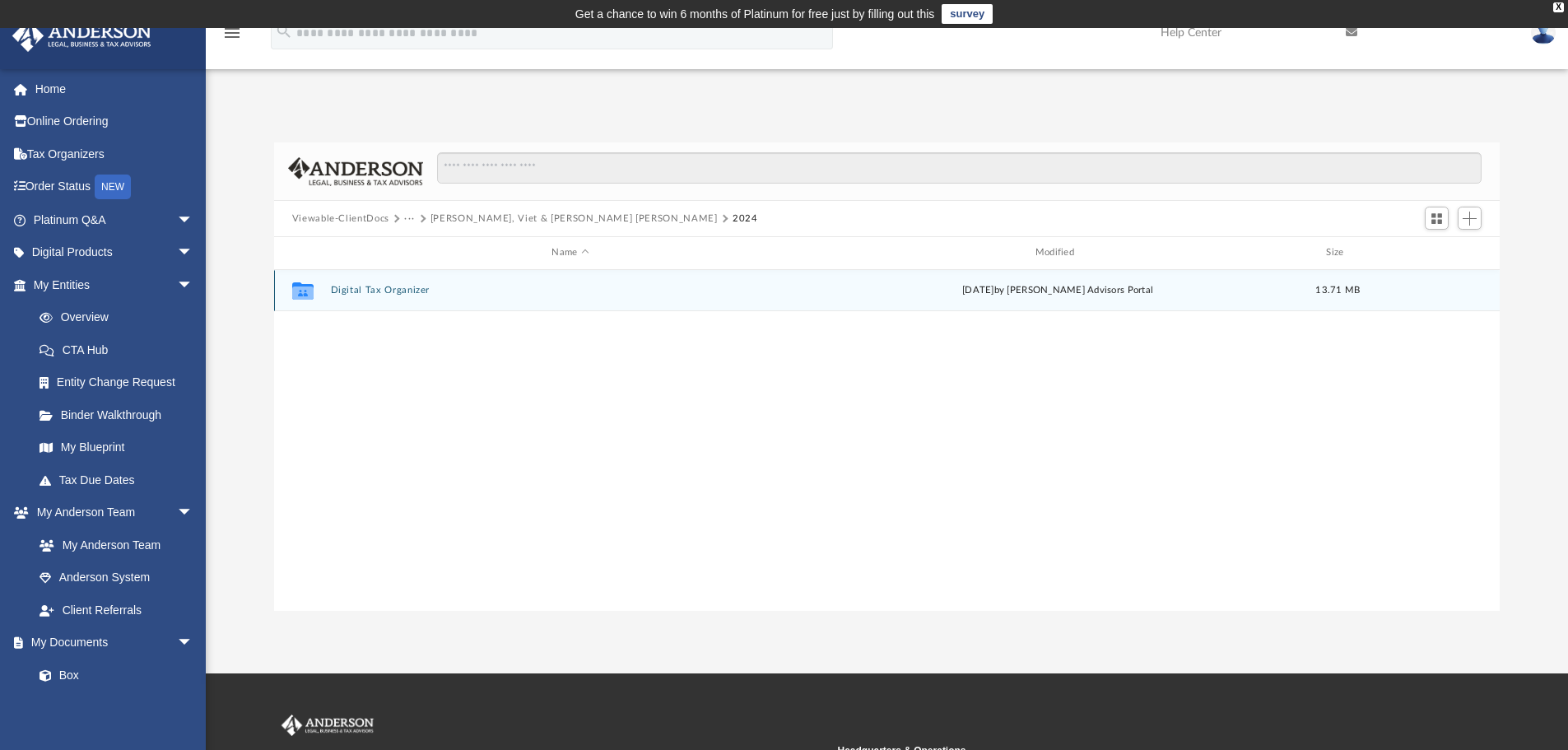
click at [370, 292] on button "Digital Tax Organizer" at bounding box center [570, 290] width 480 height 10
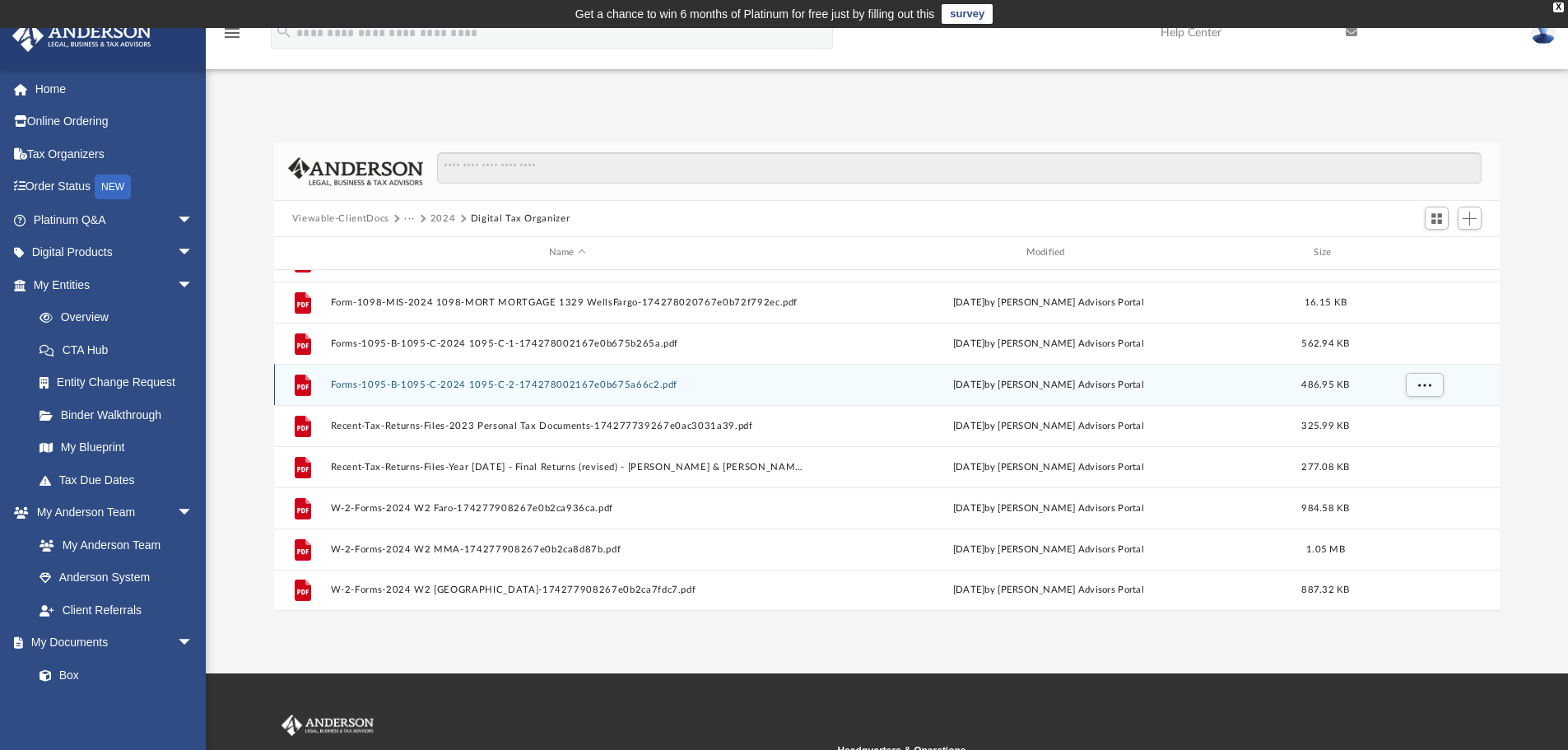
scroll to position [0, 0]
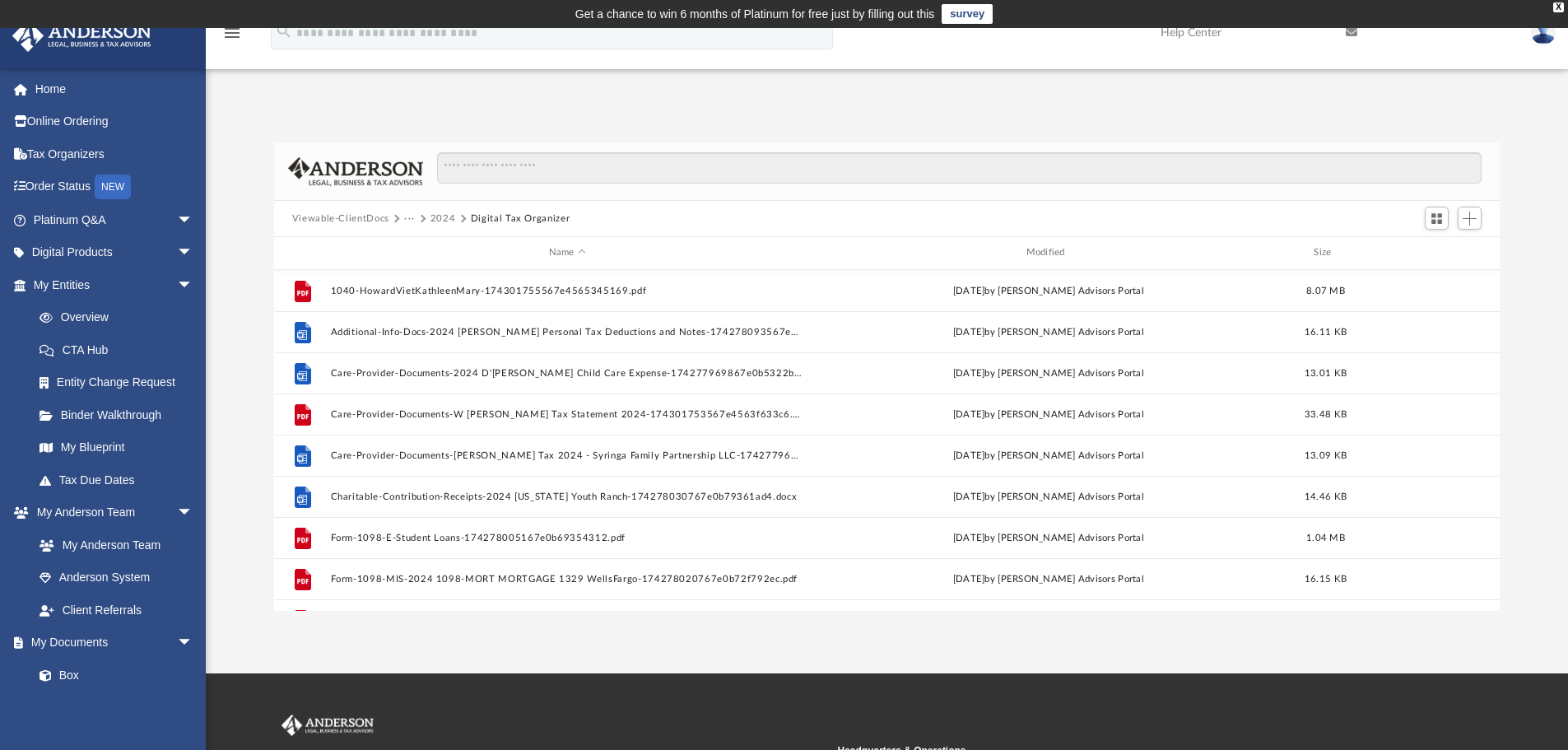
click at [439, 220] on button "2024" at bounding box center [443, 219] width 26 height 15
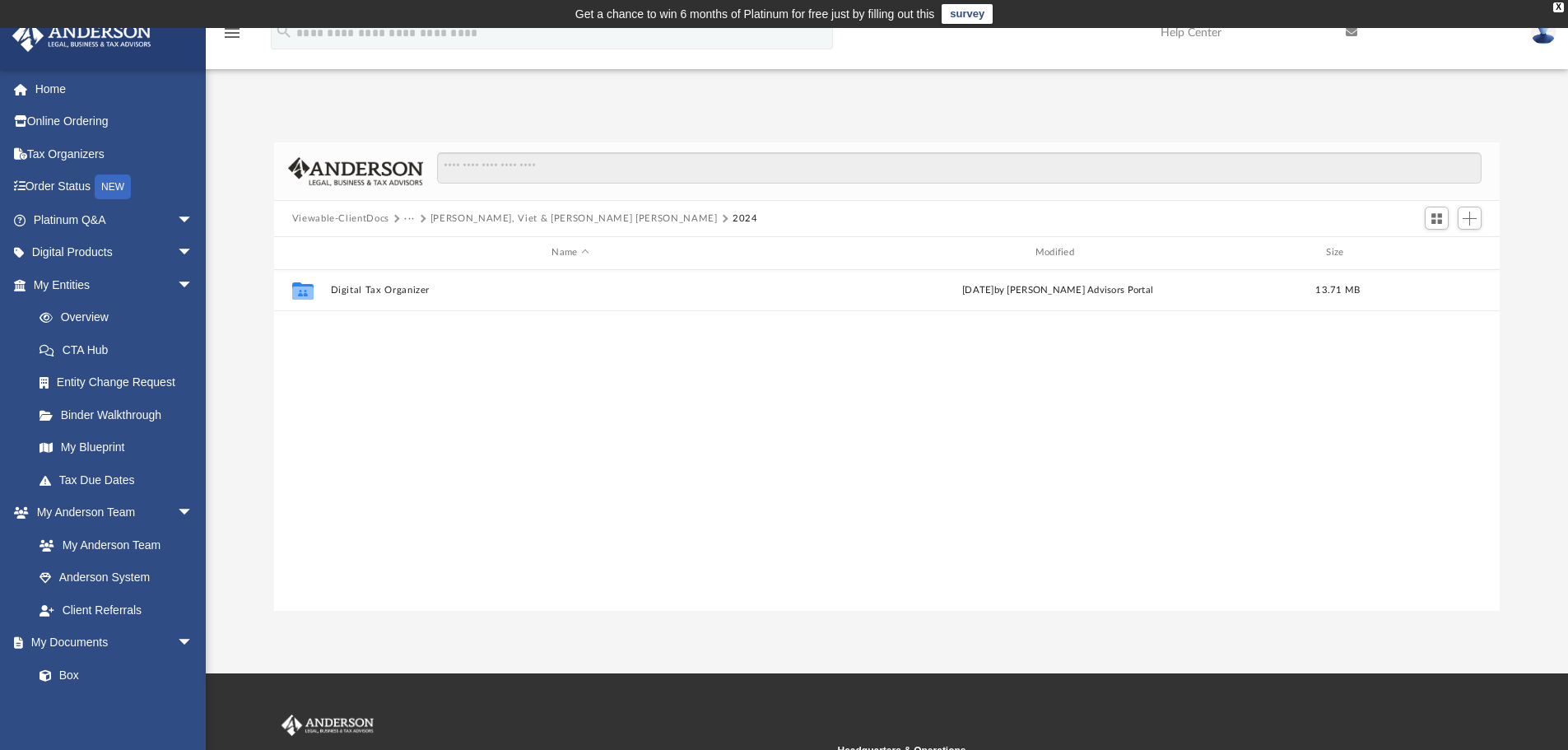
click at [356, 216] on button "Viewable-ClientDocs" at bounding box center [340, 219] width 97 height 15
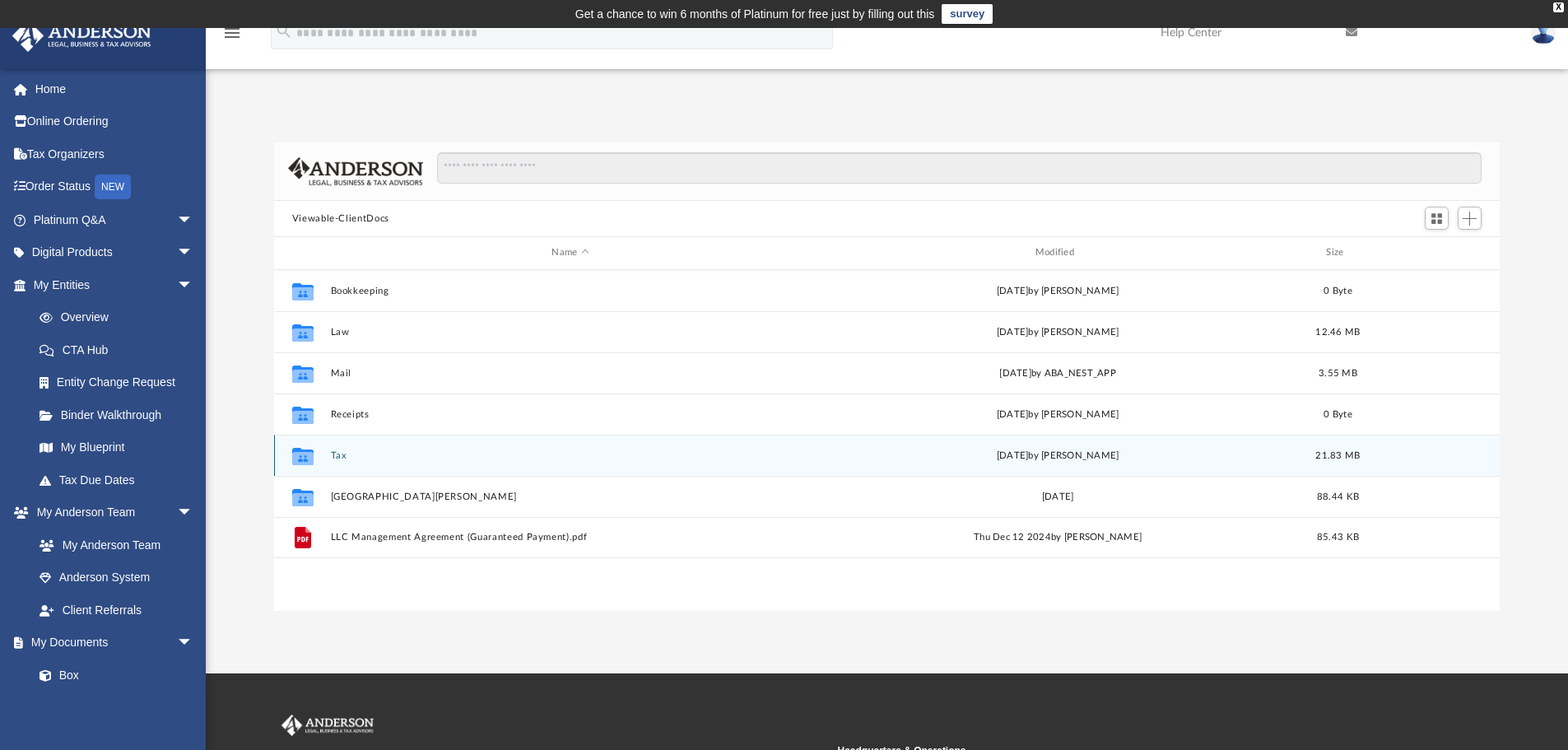
click at [368, 454] on button "Tax" at bounding box center [570, 455] width 480 height 10
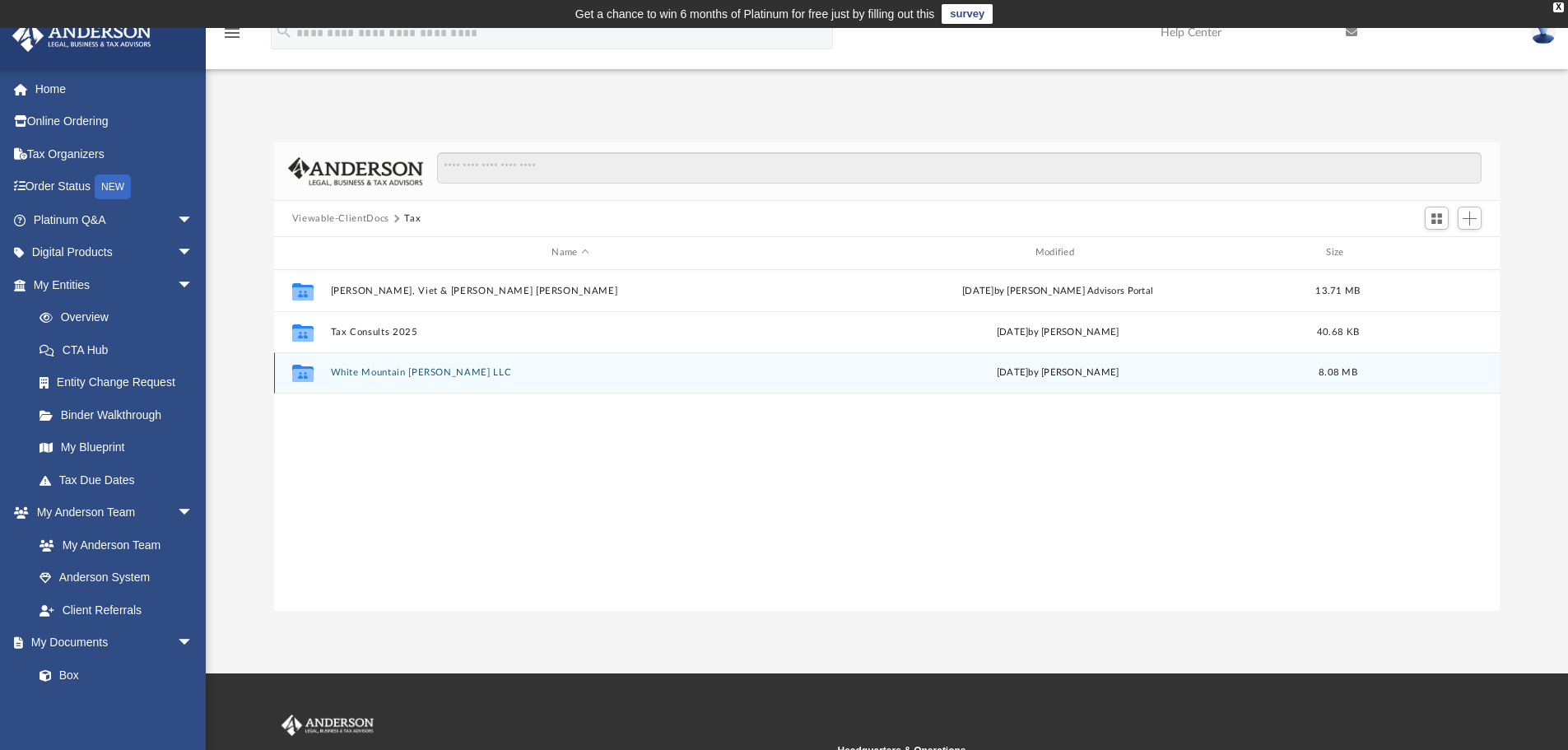
click at [367, 376] on button "White Mountain [PERSON_NAME] LLC" at bounding box center [570, 372] width 480 height 10
